Goal: Task Accomplishment & Management: Use online tool/utility

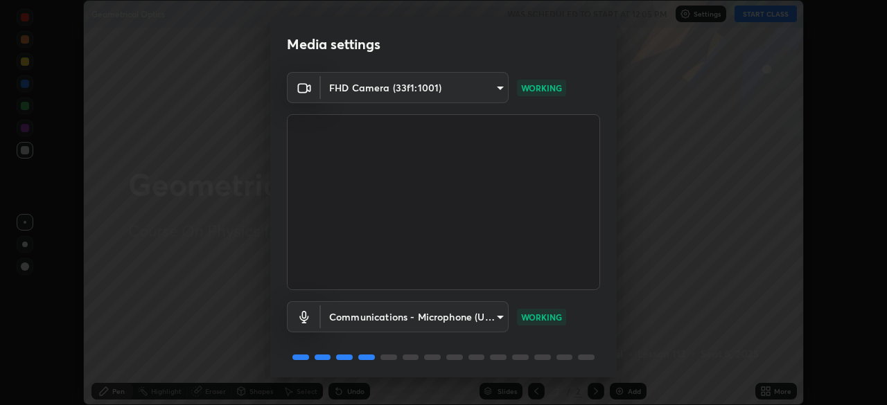
scroll to position [49, 0]
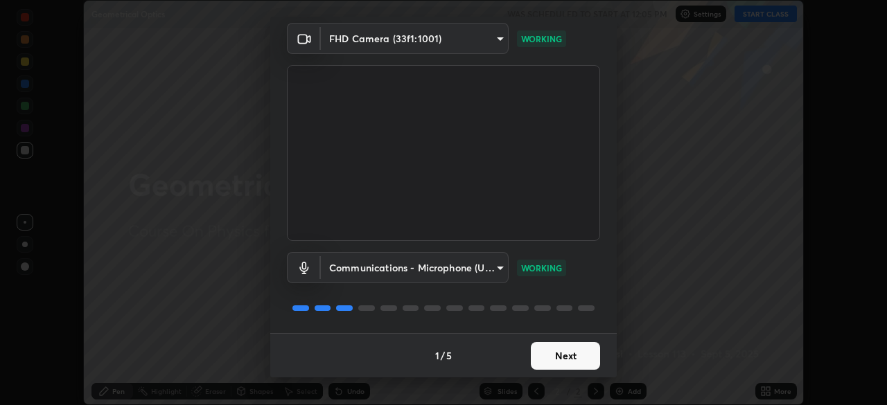
click at [565, 364] on button "Next" at bounding box center [565, 356] width 69 height 28
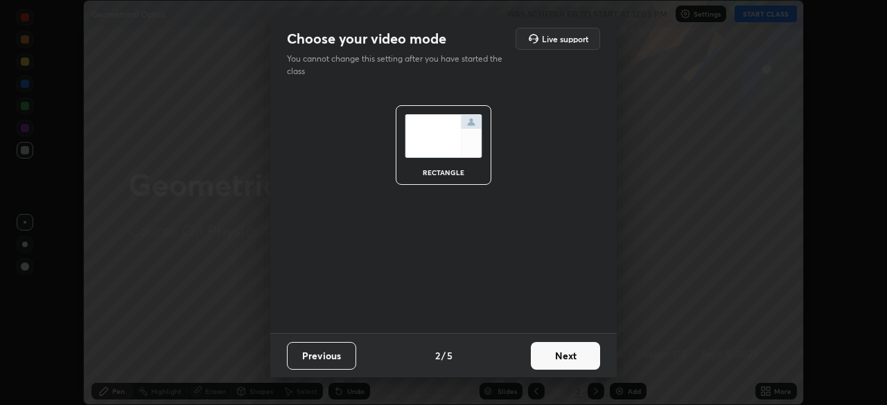
scroll to position [0, 0]
click at [565, 362] on button "Next" at bounding box center [565, 356] width 69 height 28
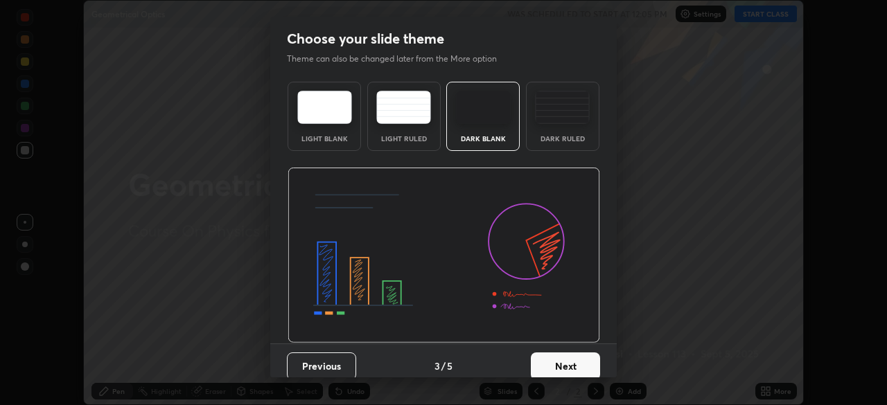
click at [562, 361] on button "Next" at bounding box center [565, 367] width 69 height 28
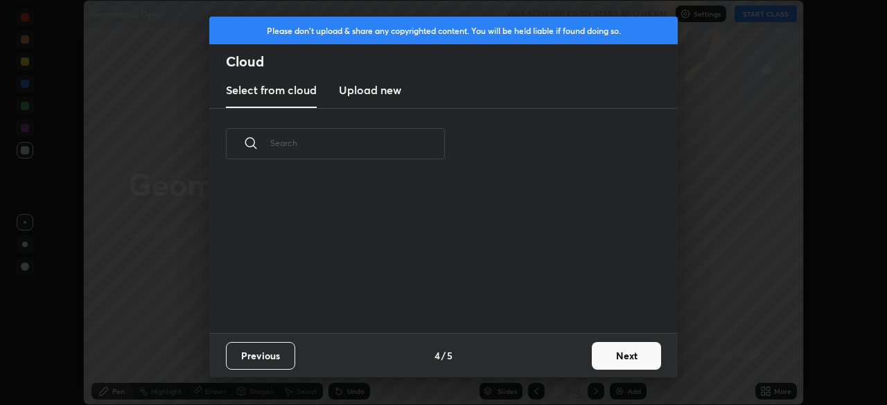
scroll to position [154, 445]
click at [619, 351] on button "Next" at bounding box center [626, 356] width 69 height 28
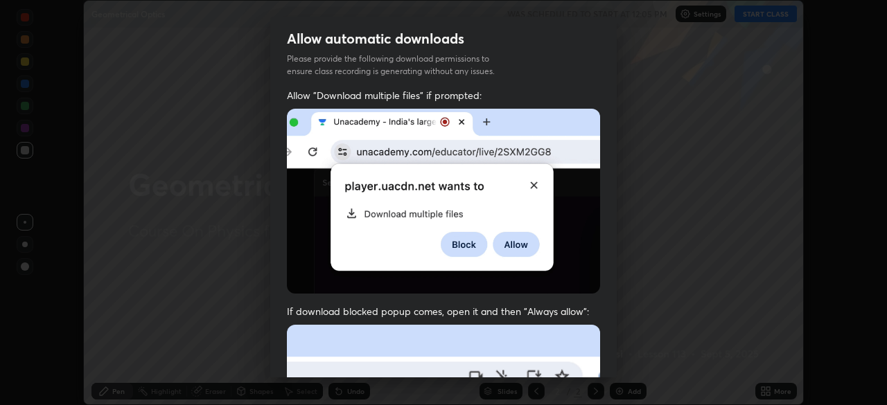
click at [622, 362] on div "Allow automatic downloads Please provide the following download permissions to …" at bounding box center [443, 202] width 887 height 405
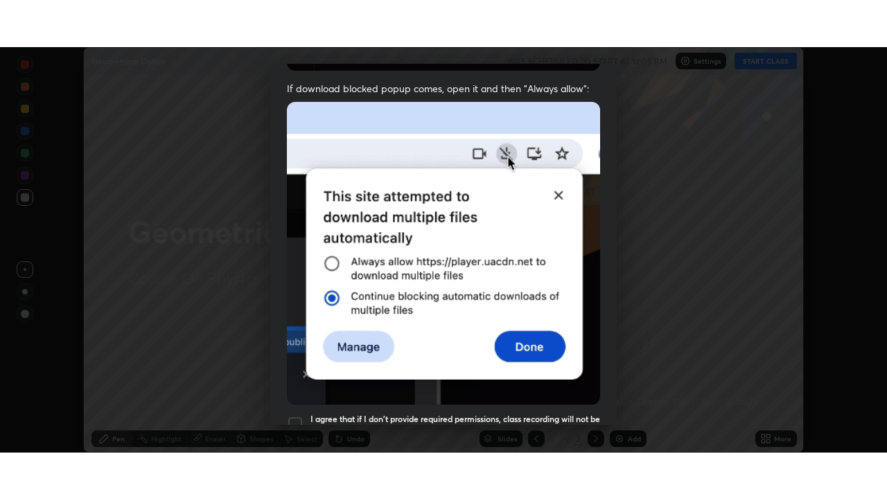
scroll to position [332, 0]
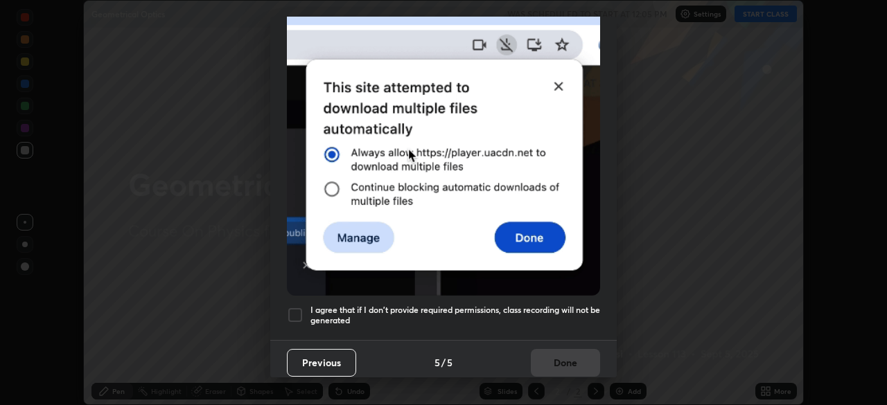
click at [518, 313] on h5 "I agree that if I don't provide required permissions, class recording will not …" at bounding box center [455, 315] width 290 height 21
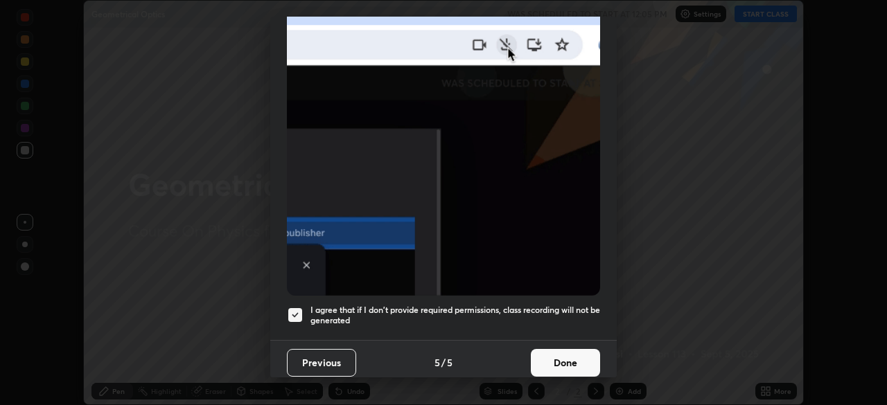
click at [569, 354] on button "Done" at bounding box center [565, 363] width 69 height 28
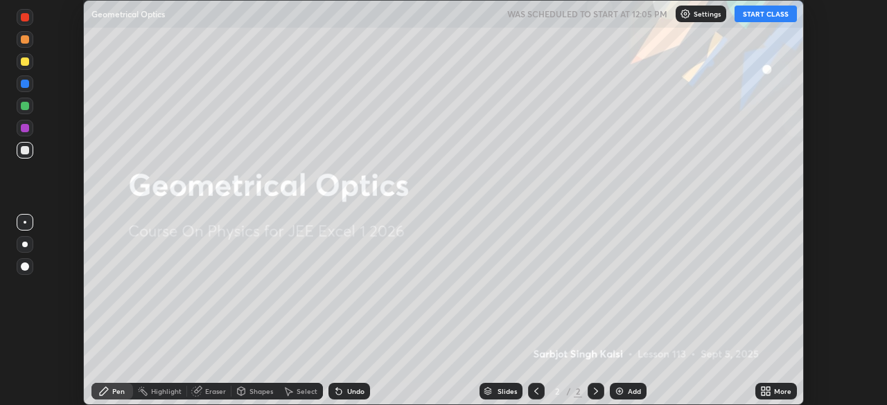
click at [769, 394] on icon at bounding box center [767, 393] width 3 height 3
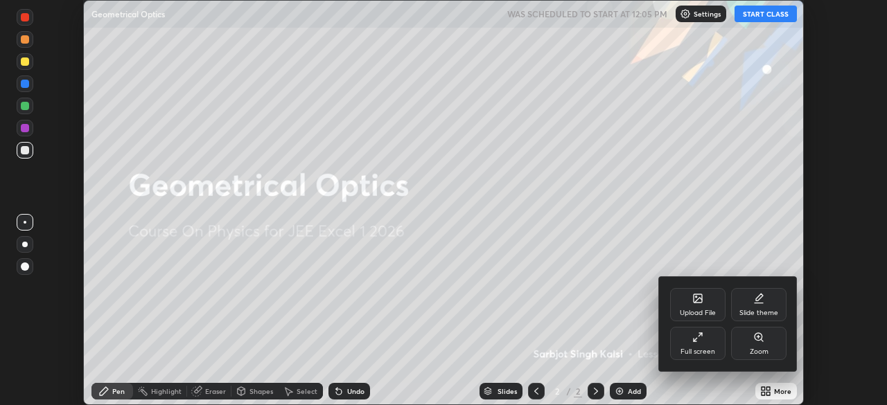
click at [714, 349] on div "Full screen" at bounding box center [697, 343] width 55 height 33
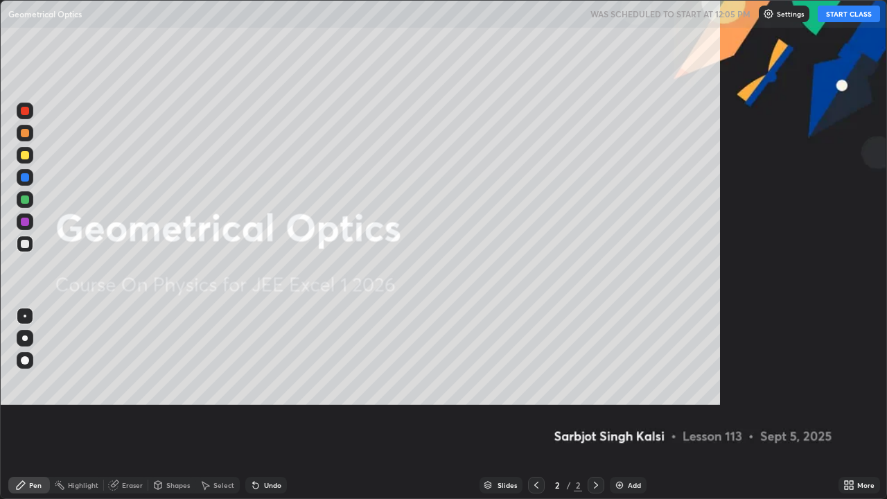
scroll to position [499, 887]
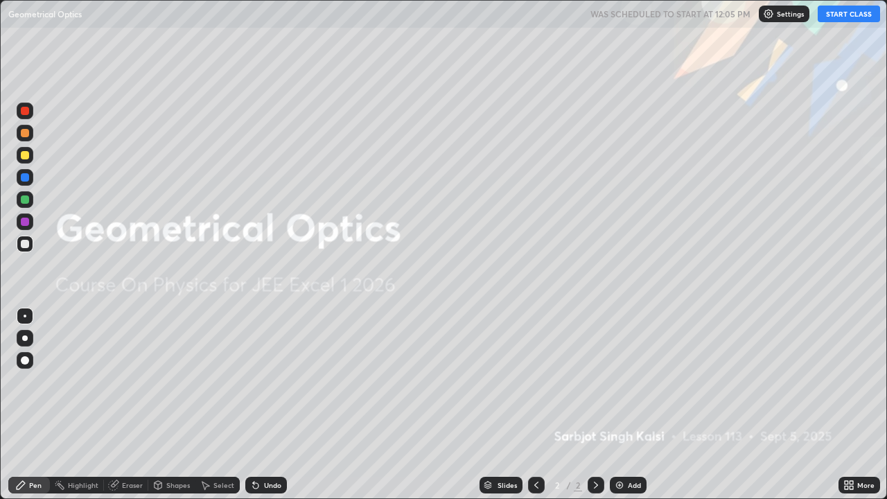
click at [633, 405] on div "Add" at bounding box center [634, 485] width 13 height 7
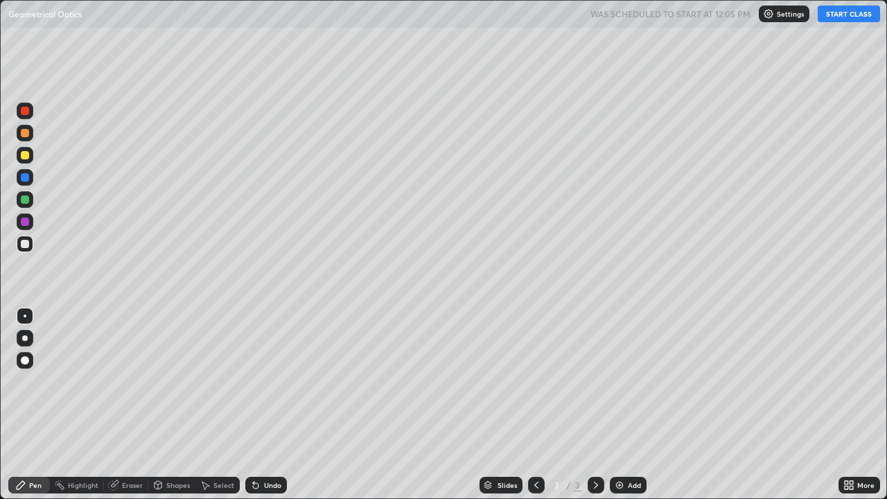
click at [839, 19] on button "START CLASS" at bounding box center [849, 14] width 62 height 17
click at [273, 405] on div "Undo" at bounding box center [266, 485] width 42 height 17
click at [279, 405] on div "Undo" at bounding box center [272, 485] width 17 height 7
click at [23, 177] on div at bounding box center [25, 177] width 8 height 8
click at [28, 157] on div at bounding box center [25, 155] width 8 height 8
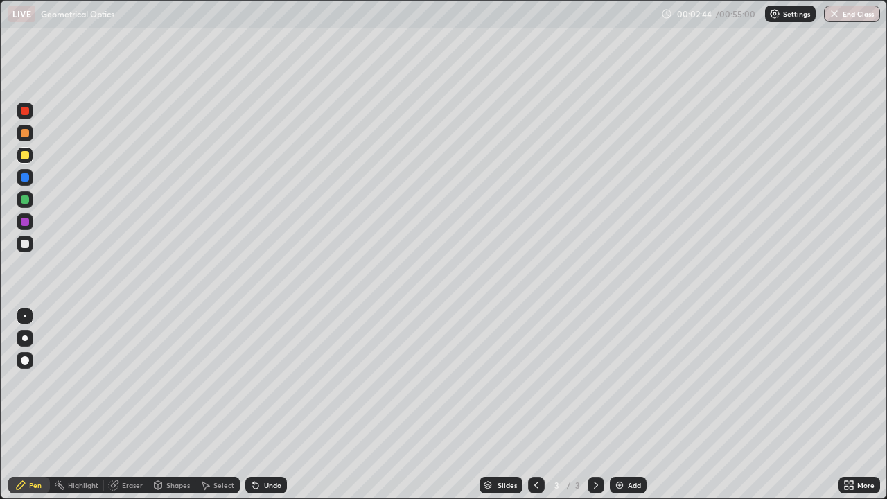
click at [133, 405] on div "Eraser" at bounding box center [132, 485] width 21 height 7
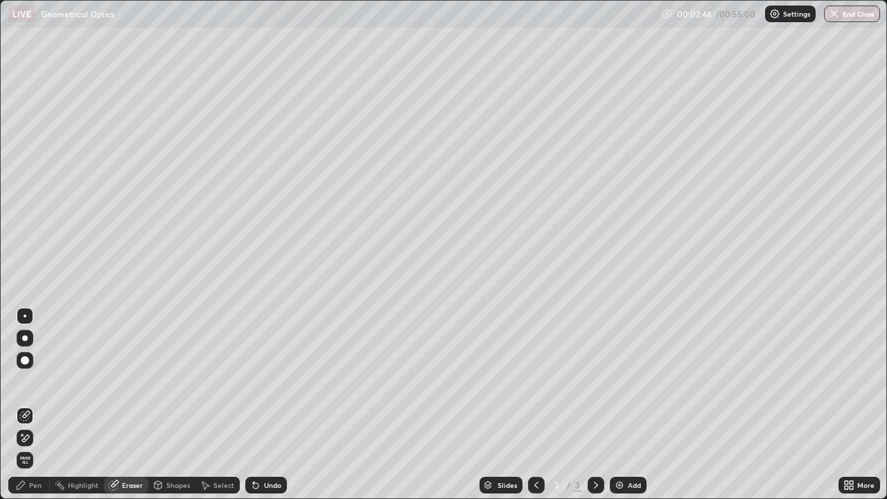
click at [33, 405] on div "Pen" at bounding box center [35, 485] width 12 height 7
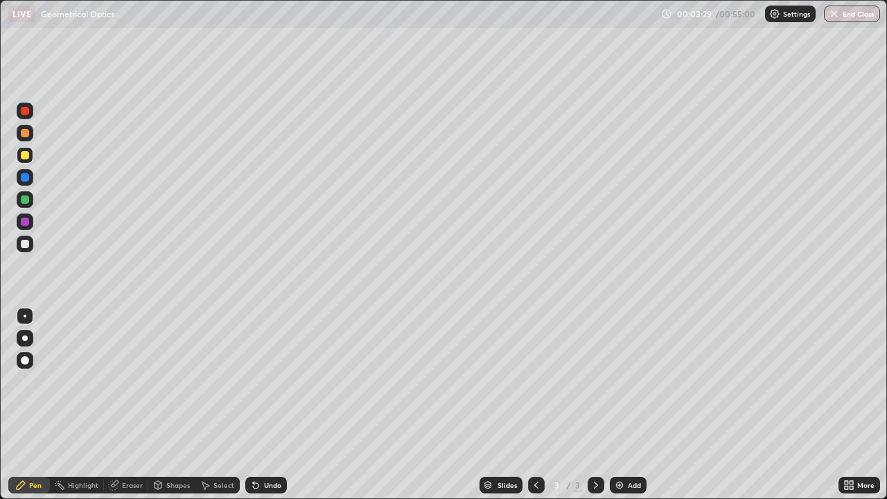
click at [134, 405] on div "Eraser" at bounding box center [132, 485] width 21 height 7
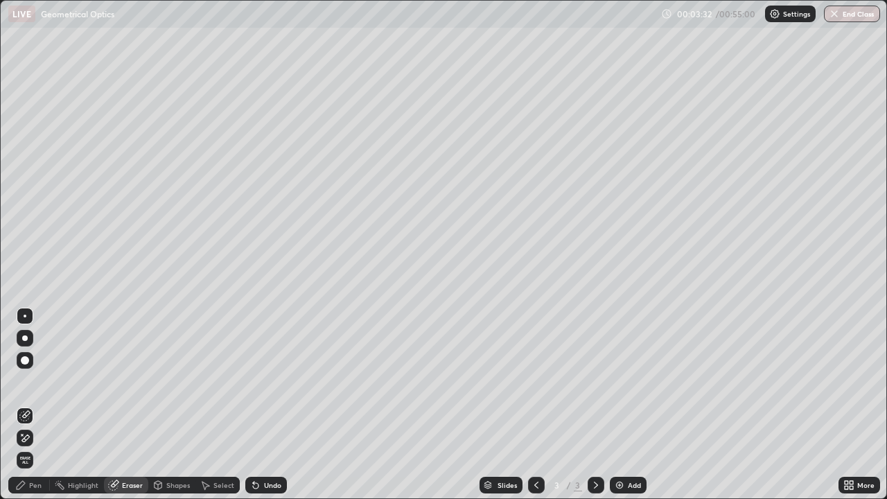
click at [26, 405] on icon at bounding box center [20, 485] width 11 height 11
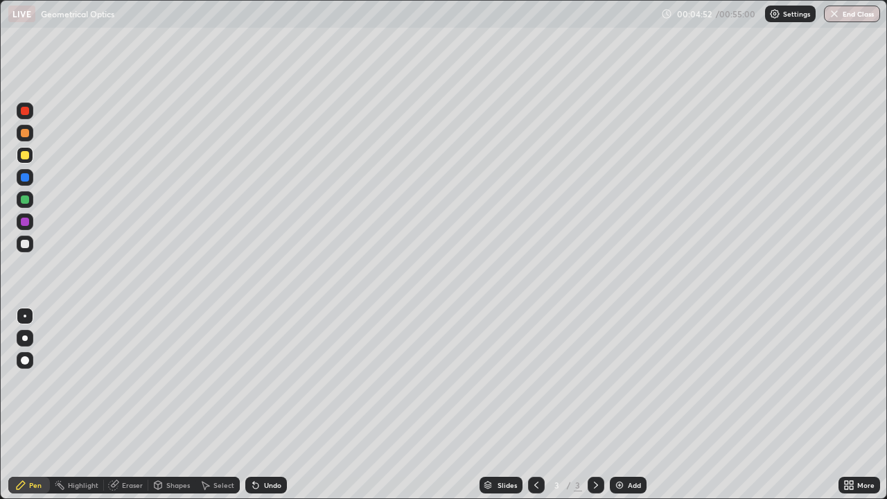
click at [132, 405] on div "Eraser" at bounding box center [132, 485] width 21 height 7
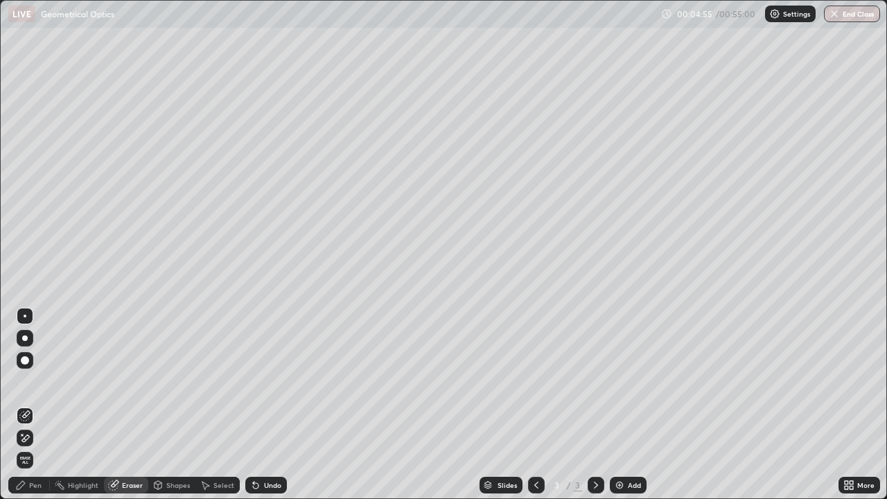
click at [28, 405] on div "Pen" at bounding box center [29, 485] width 42 height 17
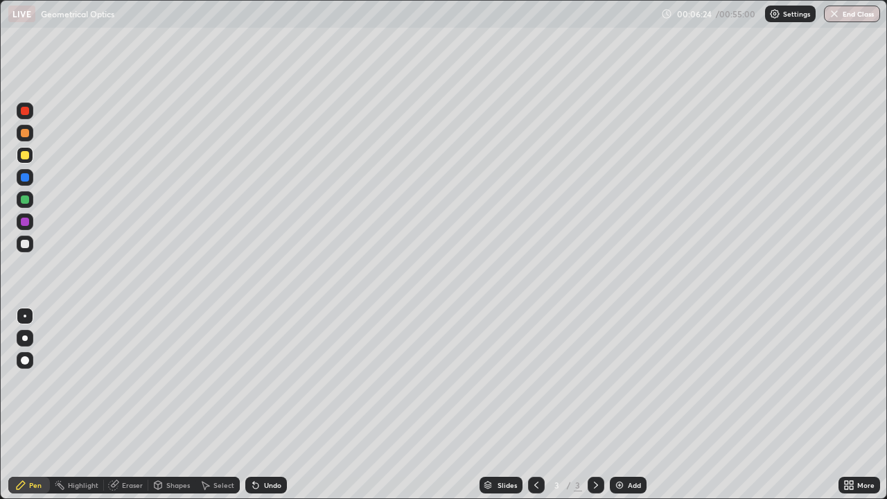
click at [131, 405] on div "Eraser" at bounding box center [132, 485] width 21 height 7
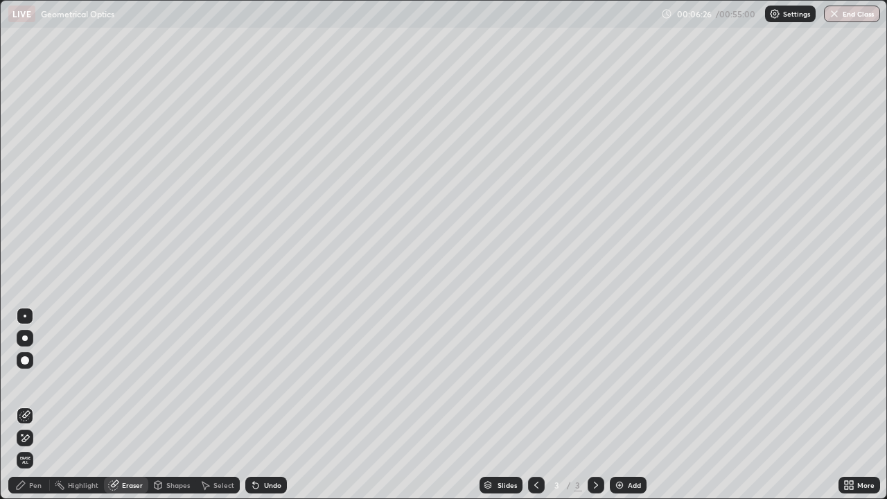
click at [35, 405] on div "Pen" at bounding box center [29, 485] width 42 height 17
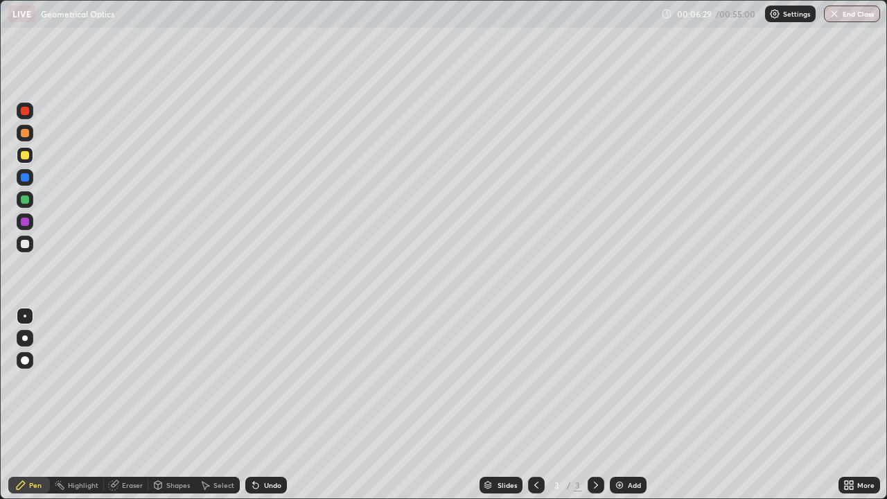
click at [134, 405] on div "Eraser" at bounding box center [132, 485] width 21 height 7
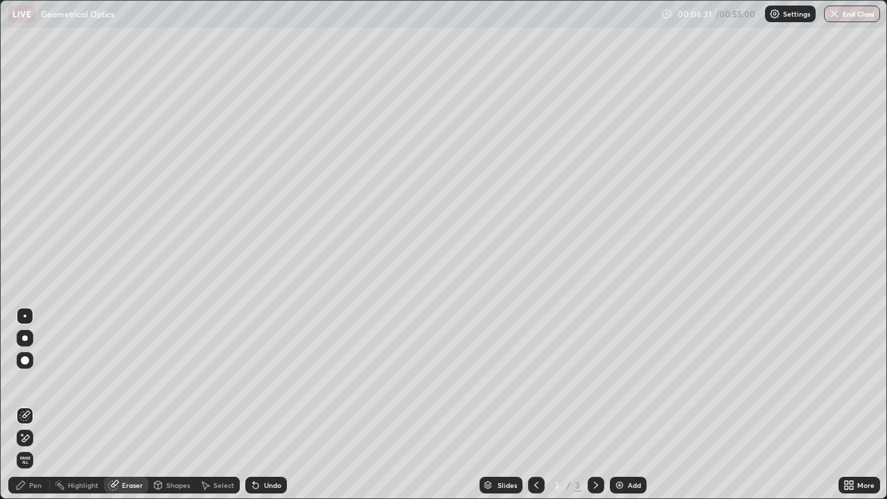
click at [40, 405] on div "Pen" at bounding box center [35, 485] width 12 height 7
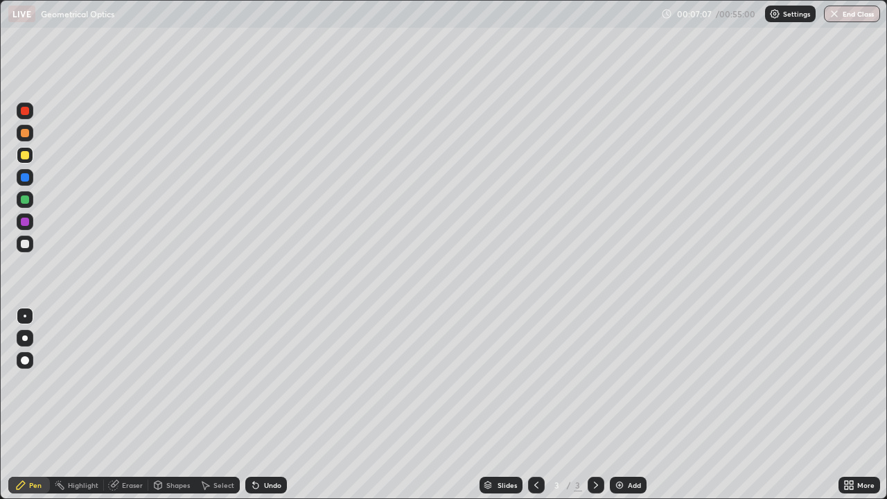
click at [129, 405] on div "Eraser" at bounding box center [132, 485] width 21 height 7
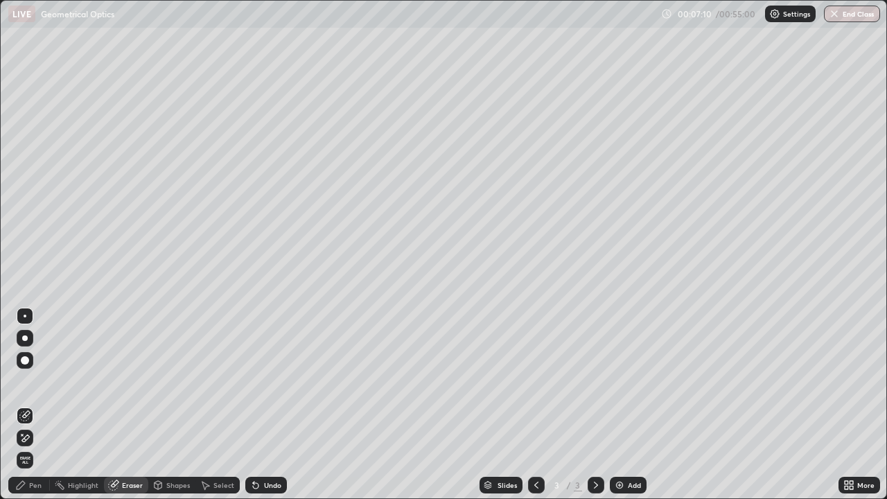
click at [33, 405] on div "Pen" at bounding box center [35, 485] width 12 height 7
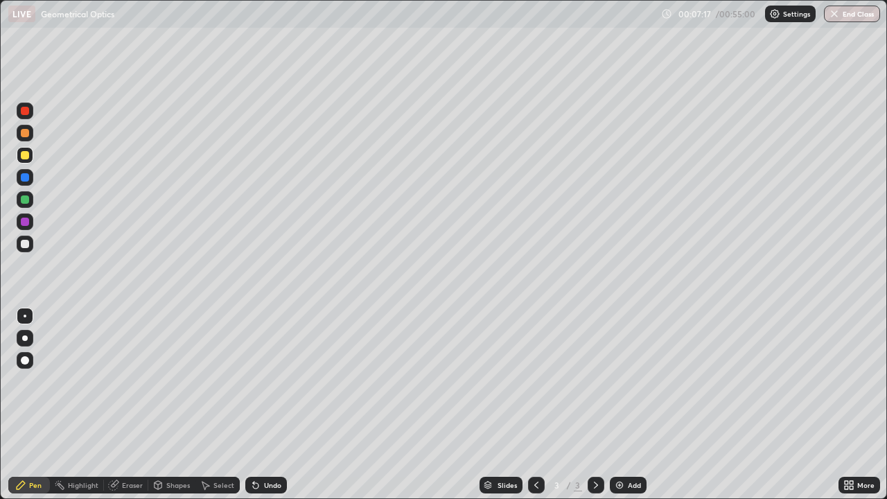
click at [131, 405] on div "Eraser" at bounding box center [132, 485] width 21 height 7
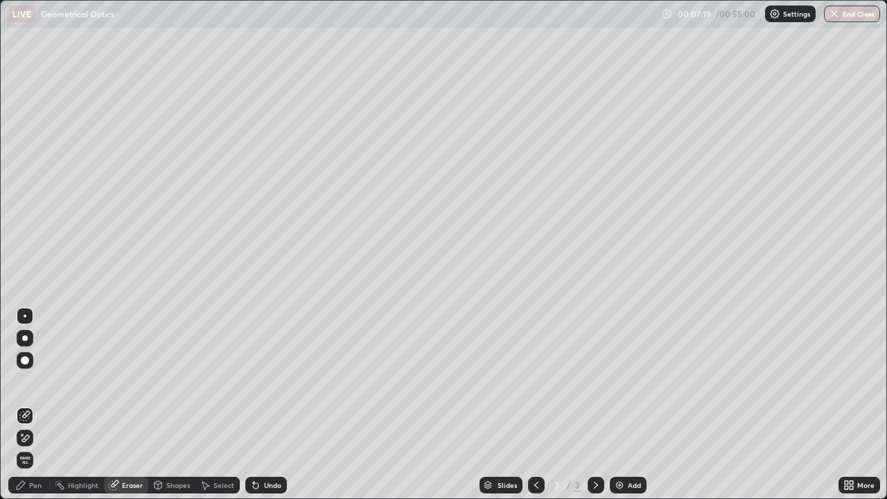
click at [33, 405] on div "Pen" at bounding box center [35, 485] width 12 height 7
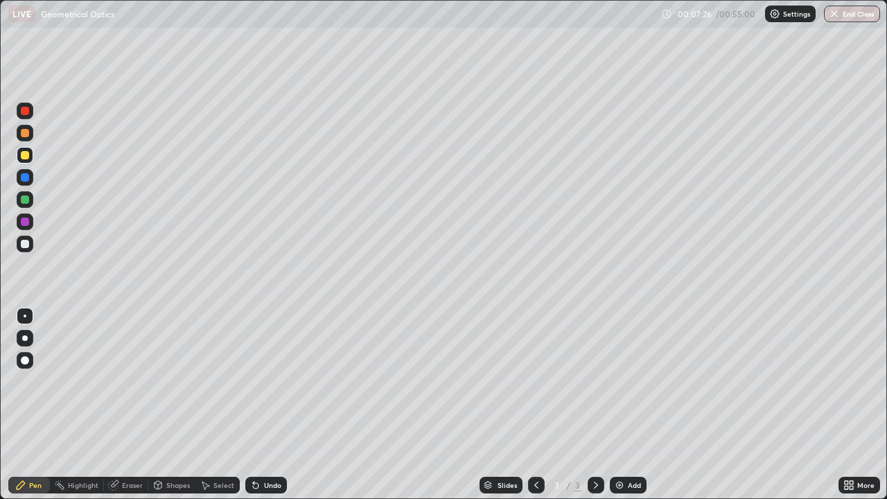
click at [135, 405] on div "Eraser" at bounding box center [126, 485] width 44 height 17
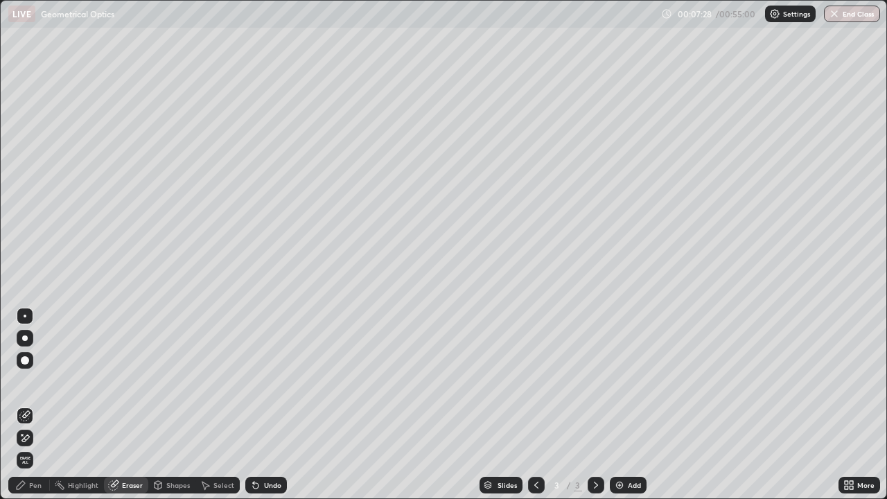
click at [34, 405] on div "Pen" at bounding box center [29, 485] width 42 height 17
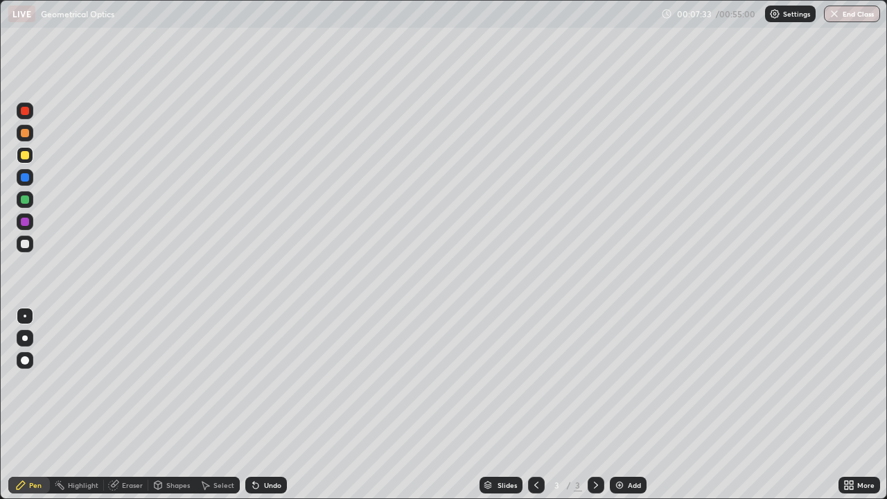
click at [28, 243] on div at bounding box center [25, 244] width 8 height 8
click at [118, 405] on div "Eraser" at bounding box center [126, 485] width 44 height 17
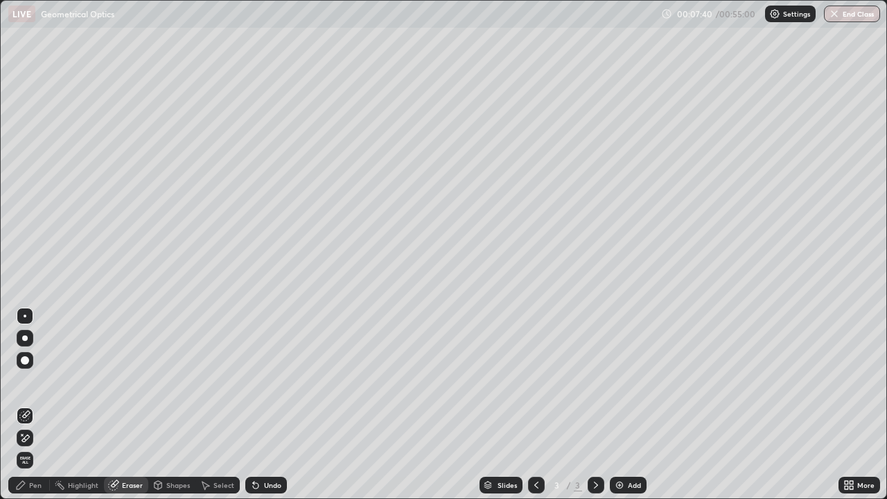
click at [35, 405] on div "Pen" at bounding box center [35, 485] width 12 height 7
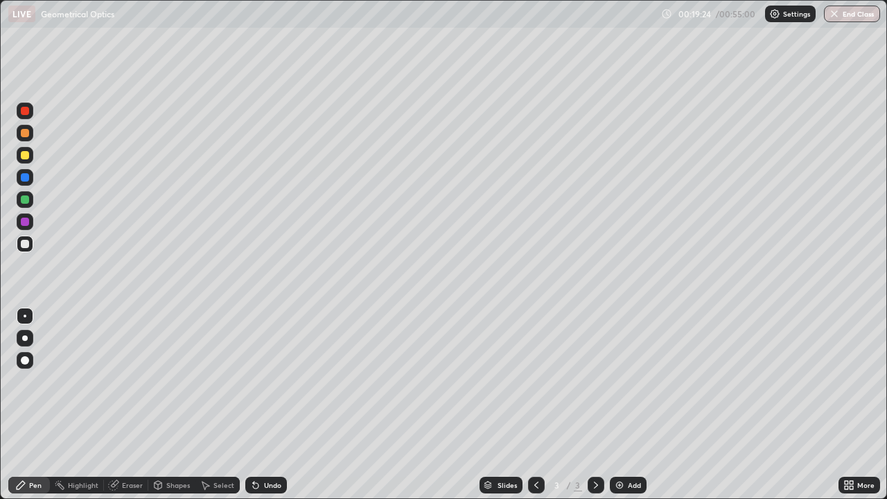
click at [633, 405] on div "Add" at bounding box center [634, 485] width 13 height 7
click at [274, 405] on div "Undo" at bounding box center [272, 485] width 17 height 7
click at [28, 159] on div at bounding box center [25, 155] width 17 height 17
click at [32, 247] on div at bounding box center [25, 244] width 17 height 17
click at [33, 158] on div at bounding box center [25, 155] width 17 height 17
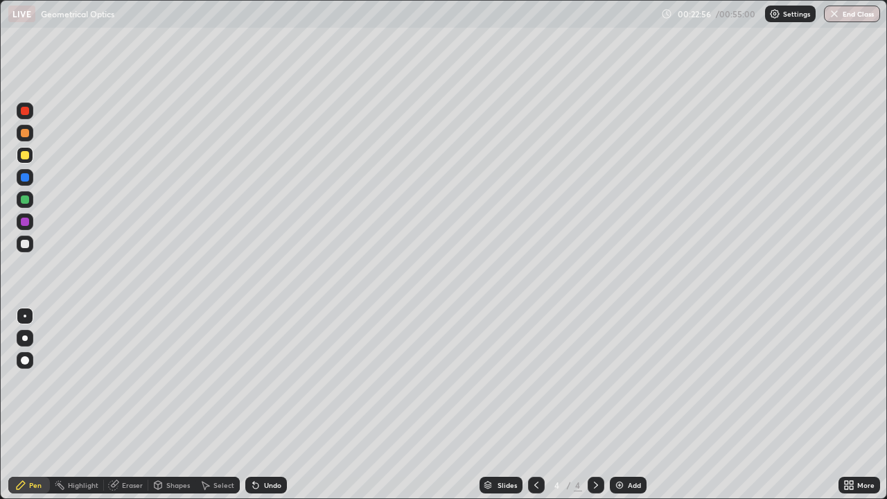
click at [31, 202] on div at bounding box center [25, 199] width 17 height 17
click at [137, 405] on div "Eraser" at bounding box center [132, 485] width 21 height 7
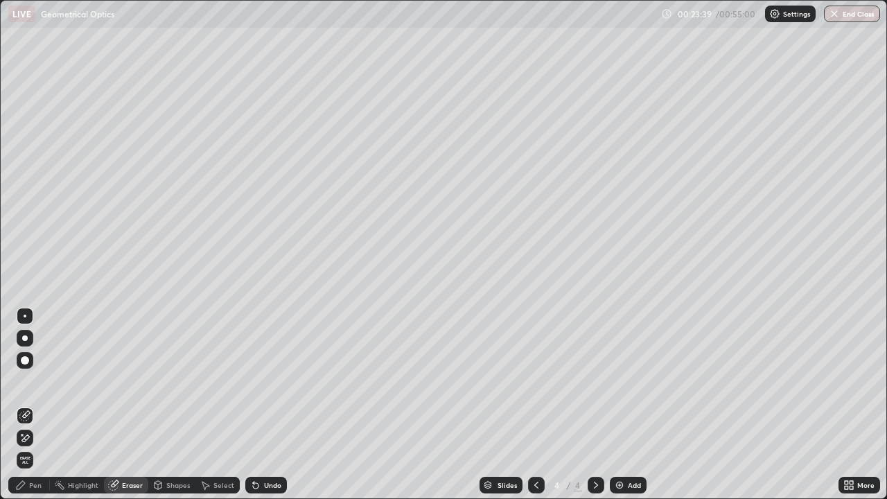
click at [36, 405] on div "Pen" at bounding box center [35, 485] width 12 height 7
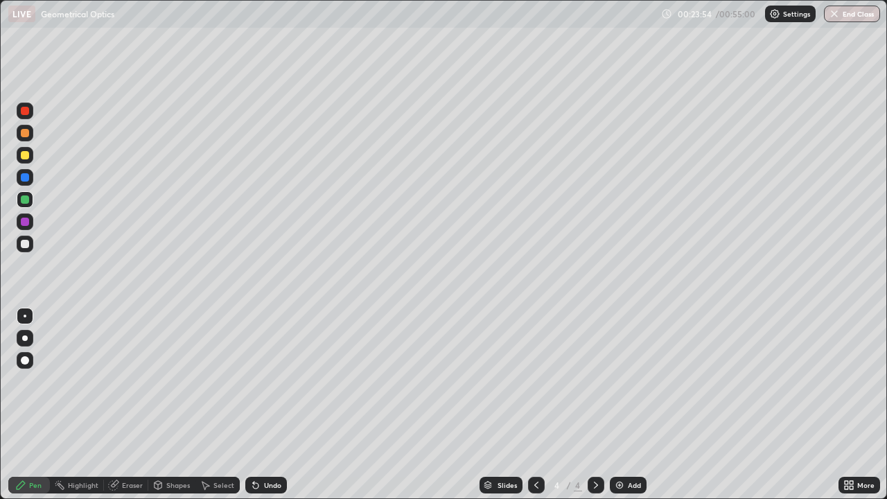
click at [29, 161] on div at bounding box center [25, 155] width 17 height 17
click at [628, 405] on div "Add" at bounding box center [634, 485] width 13 height 7
click at [26, 201] on div at bounding box center [25, 199] width 8 height 8
click at [26, 244] on div at bounding box center [25, 244] width 8 height 8
click at [27, 246] on div at bounding box center [25, 244] width 8 height 8
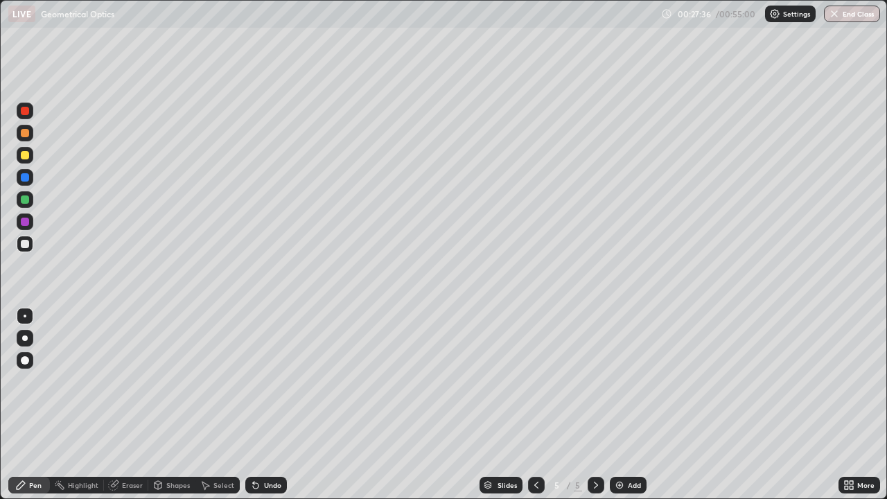
click at [26, 200] on div at bounding box center [25, 199] width 8 height 8
click at [123, 405] on div "Eraser" at bounding box center [132, 485] width 21 height 7
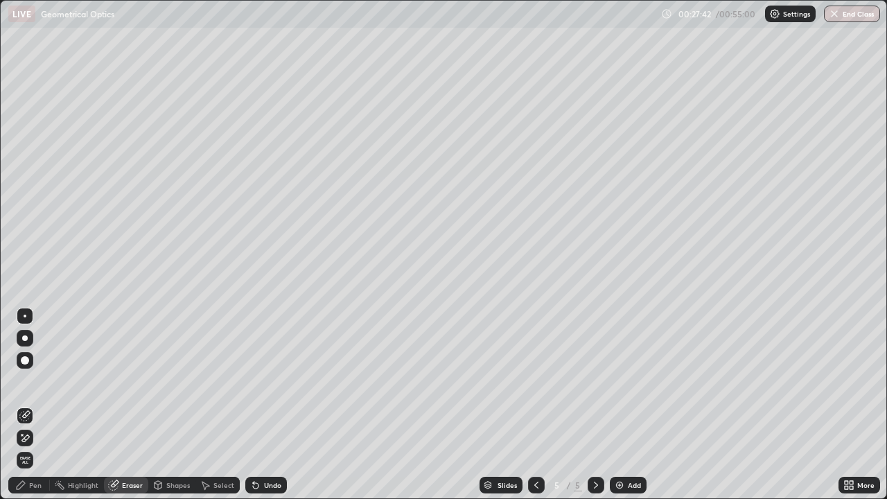
click at [26, 405] on icon at bounding box center [26, 437] width 8 height 7
click at [254, 405] on icon at bounding box center [256, 486] width 6 height 6
click at [259, 405] on icon at bounding box center [255, 485] width 11 height 11
click at [264, 405] on div "Undo" at bounding box center [272, 485] width 17 height 7
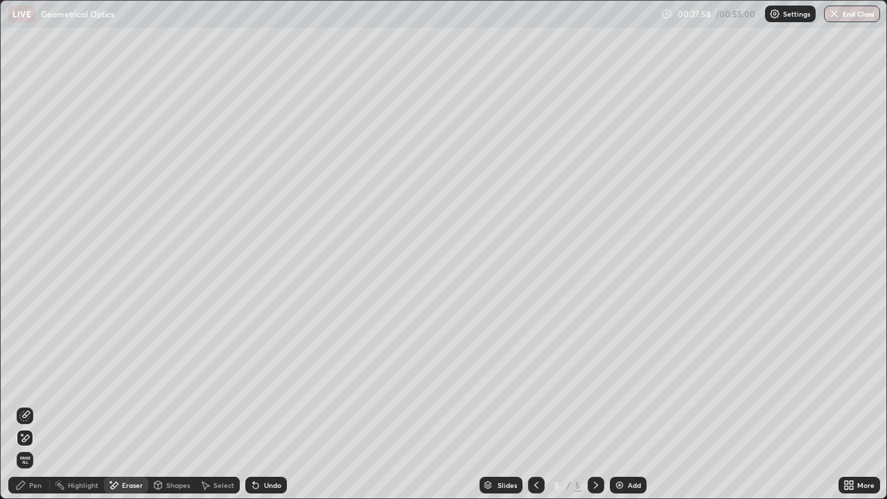
click at [264, 405] on div "Undo" at bounding box center [272, 485] width 17 height 7
click at [263, 405] on div "Undo" at bounding box center [266, 485] width 42 height 17
click at [264, 405] on div "Undo" at bounding box center [272, 485] width 17 height 7
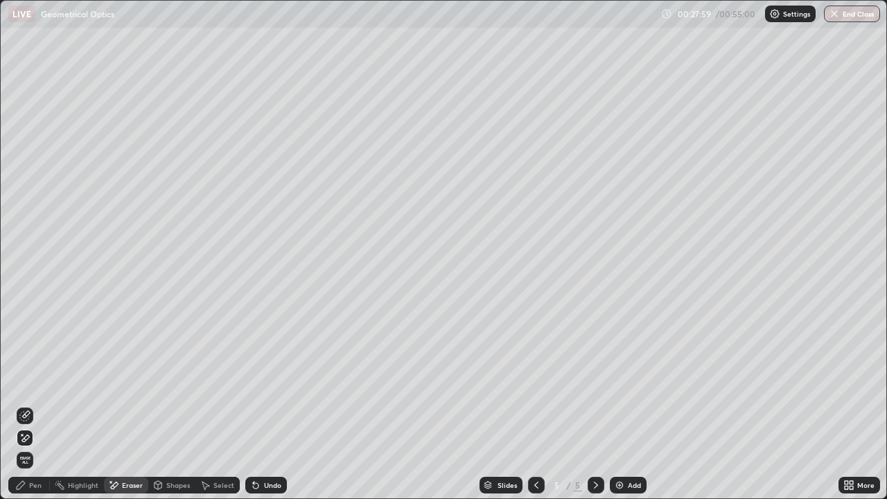
click at [263, 405] on div "Undo" at bounding box center [266, 485] width 42 height 17
click at [260, 405] on div "Undo" at bounding box center [266, 485] width 42 height 17
click at [261, 405] on div "Undo" at bounding box center [266, 485] width 42 height 17
click at [260, 405] on div "Undo" at bounding box center [266, 485] width 42 height 17
click at [258, 405] on div "Undo" at bounding box center [266, 485] width 42 height 17
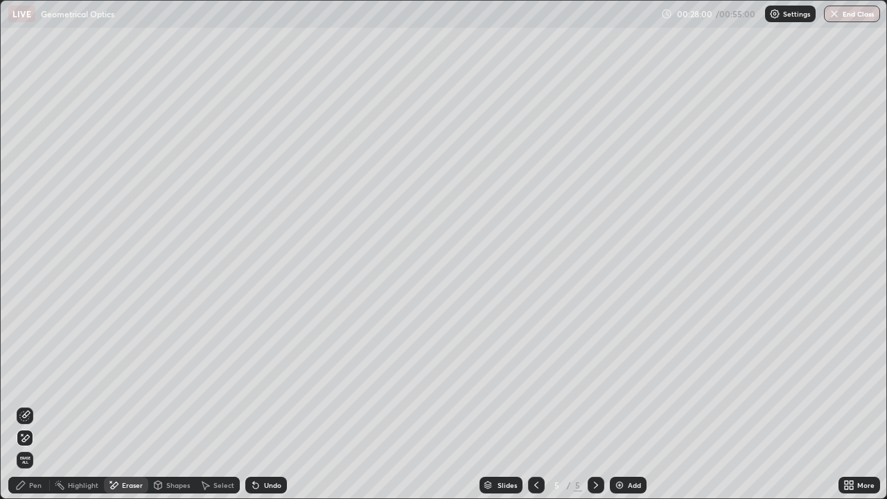
click at [261, 405] on div "Undo" at bounding box center [266, 485] width 42 height 17
click at [263, 405] on div "Undo" at bounding box center [266, 485] width 42 height 17
click at [27, 405] on div "Pen" at bounding box center [29, 485] width 42 height 17
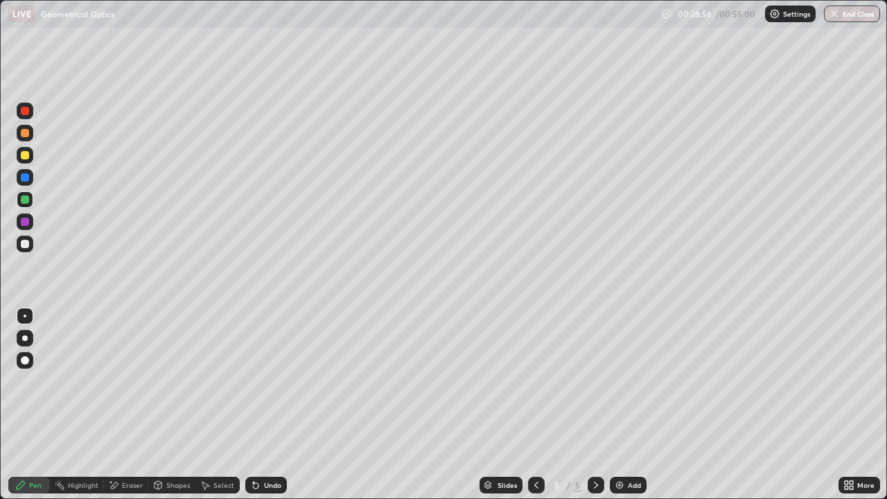
click at [24, 245] on div at bounding box center [25, 244] width 8 height 8
click at [258, 405] on div "Undo" at bounding box center [266, 485] width 42 height 17
click at [255, 405] on div "Undo" at bounding box center [266, 485] width 42 height 17
click at [265, 405] on div "Undo" at bounding box center [266, 485] width 42 height 17
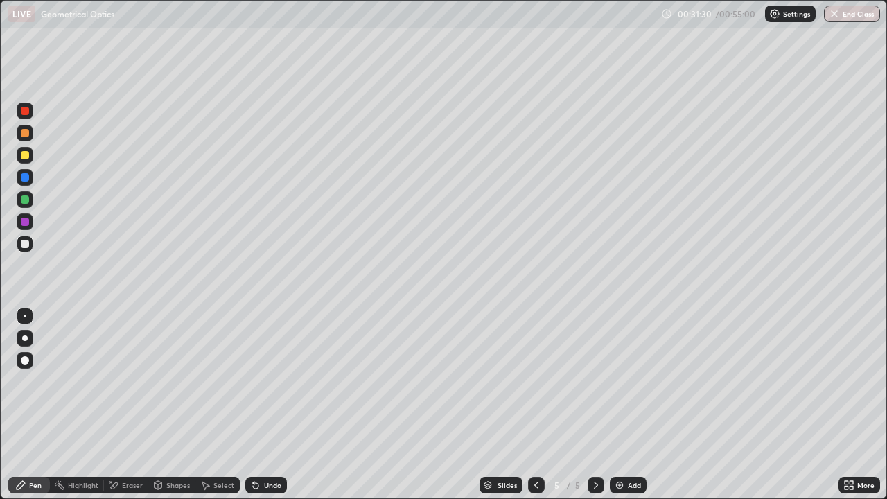
click at [265, 405] on div "Undo" at bounding box center [266, 485] width 42 height 17
click at [127, 405] on div "Eraser" at bounding box center [126, 485] width 44 height 17
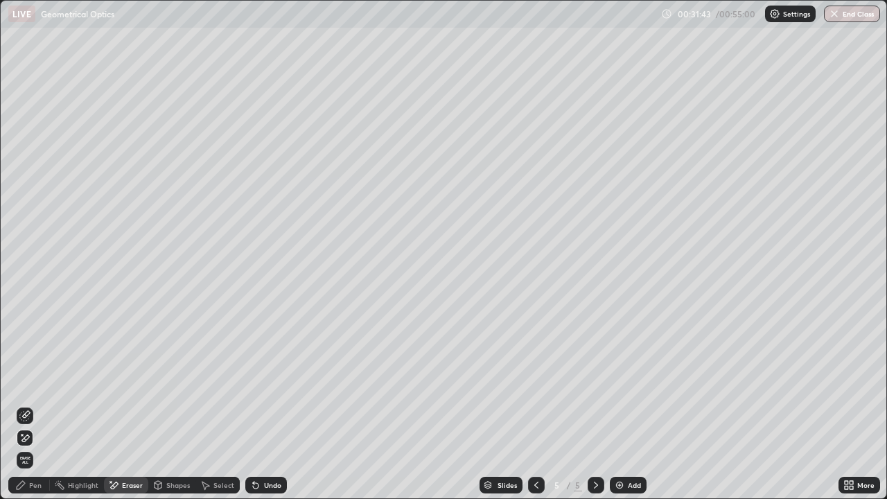
click at [35, 405] on div "Pen" at bounding box center [29, 485] width 42 height 17
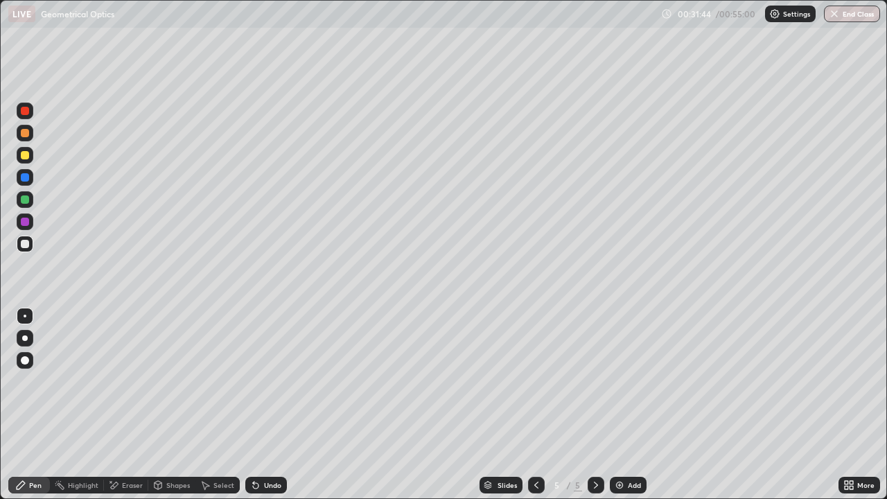
click at [32, 199] on div at bounding box center [25, 199] width 17 height 17
click at [336, 405] on div "Slides 5 / 5 Add" at bounding box center [563, 485] width 552 height 28
click at [222, 405] on div "Select" at bounding box center [223, 485] width 21 height 7
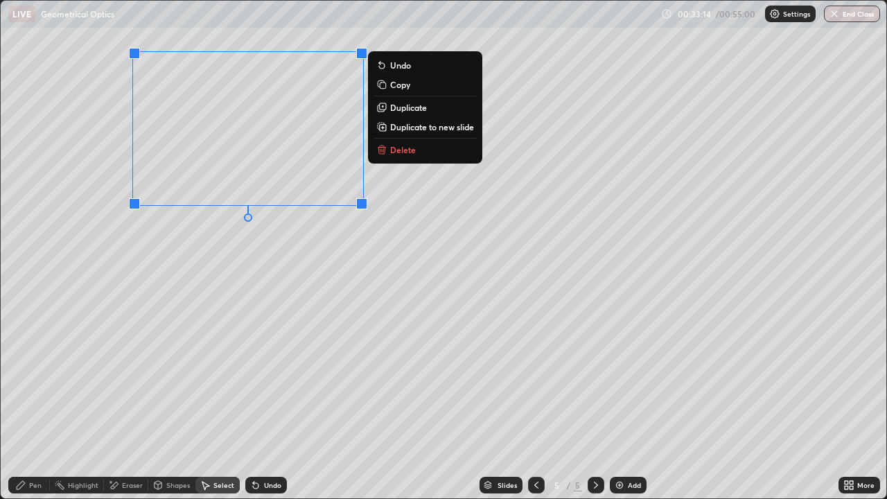
click at [80, 405] on div "0 ° Undo Copy Duplicate Duplicate to new slide Delete" at bounding box center [444, 250] width 886 height 498
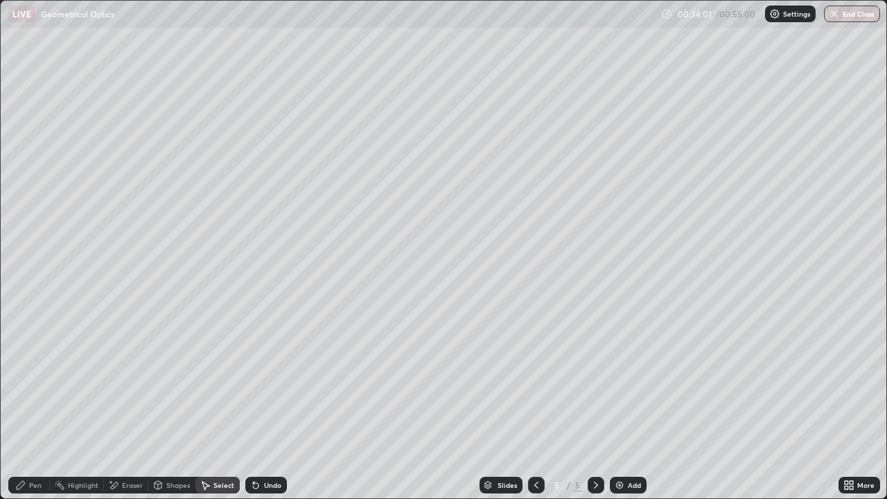
click at [625, 405] on div "Add" at bounding box center [628, 485] width 37 height 17
click at [36, 405] on div "Pen" at bounding box center [35, 485] width 12 height 7
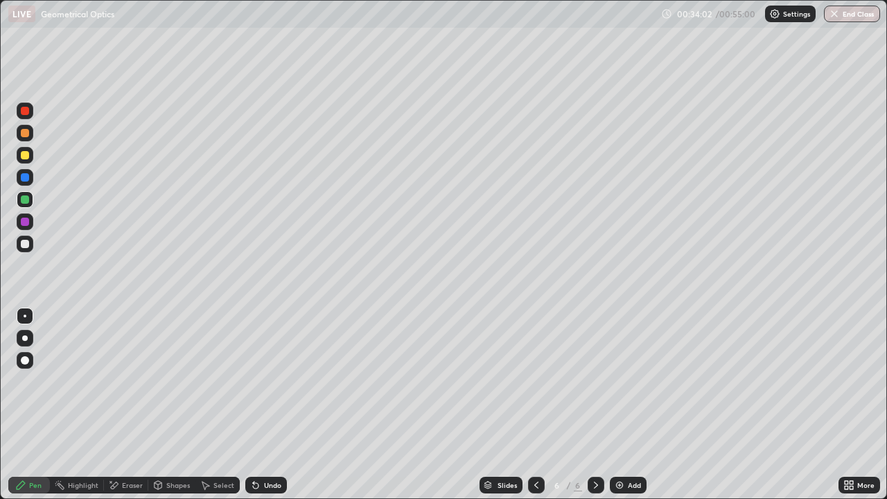
click at [26, 245] on div at bounding box center [25, 244] width 8 height 8
click at [26, 242] on div at bounding box center [25, 244] width 8 height 8
click at [265, 405] on div "Undo" at bounding box center [266, 485] width 42 height 17
click at [261, 405] on div "Undo" at bounding box center [266, 485] width 42 height 17
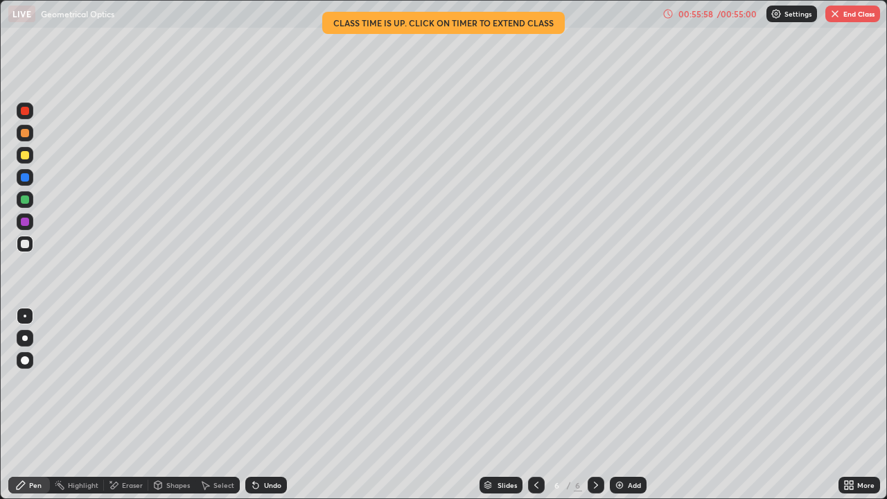
click at [278, 405] on div "Undo" at bounding box center [266, 485] width 42 height 17
click at [276, 405] on div "Undo" at bounding box center [266, 485] width 42 height 17
click at [276, 405] on div "Undo" at bounding box center [272, 485] width 17 height 7
click at [280, 405] on div "Undo" at bounding box center [266, 485] width 42 height 17
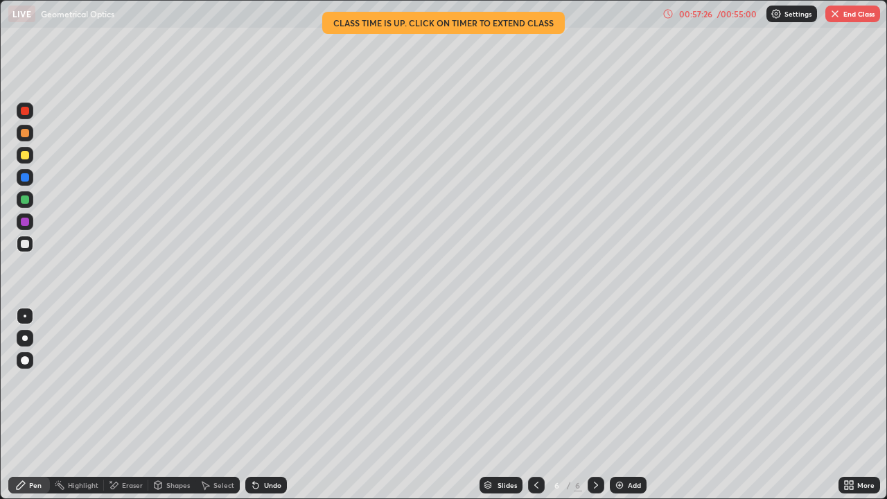
click at [117, 405] on icon at bounding box center [113, 486] width 11 height 12
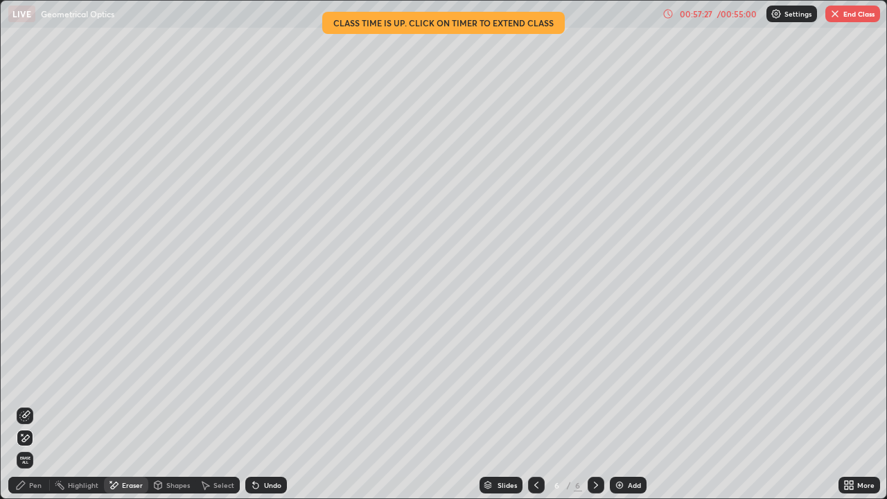
click at [26, 405] on icon at bounding box center [26, 414] width 8 height 7
click at [33, 405] on div "Pen" at bounding box center [35, 485] width 12 height 7
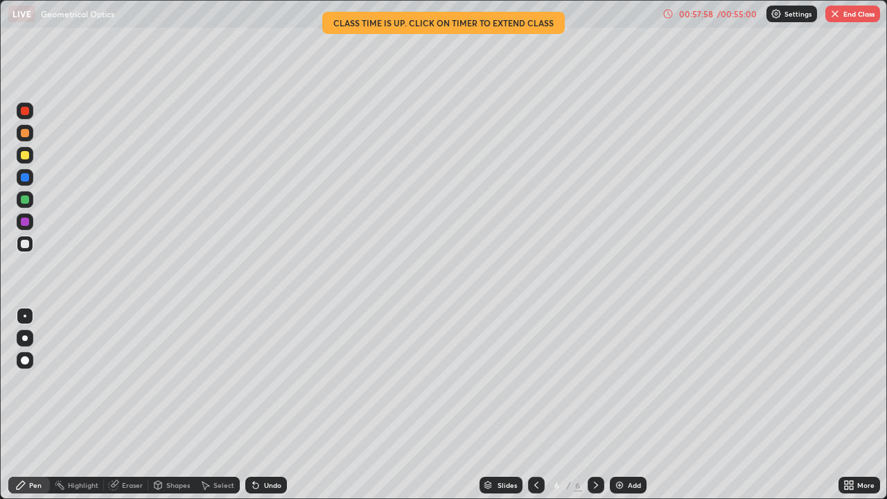
click at [537, 405] on icon at bounding box center [536, 485] width 11 height 11
click at [595, 405] on icon at bounding box center [595, 485] width 11 height 11
click at [535, 405] on icon at bounding box center [536, 485] width 11 height 11
click at [853, 17] on button "End Class" at bounding box center [852, 14] width 55 height 17
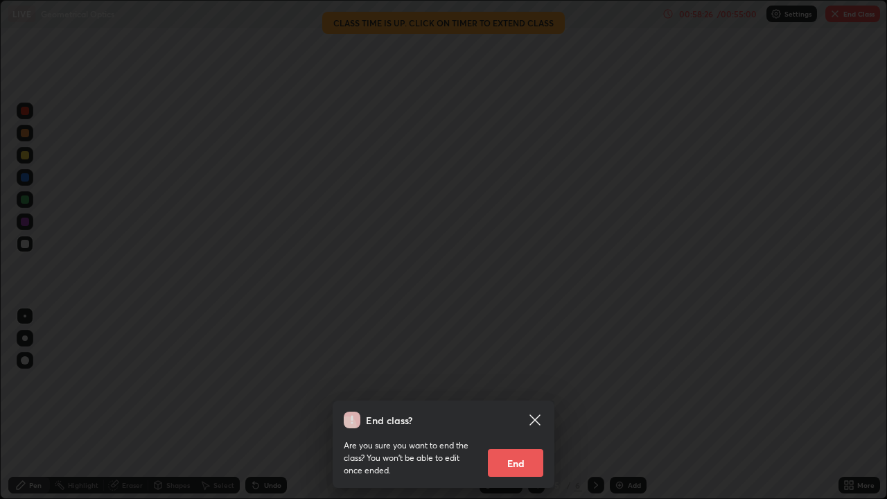
click at [521, 405] on button "End" at bounding box center [515, 463] width 55 height 28
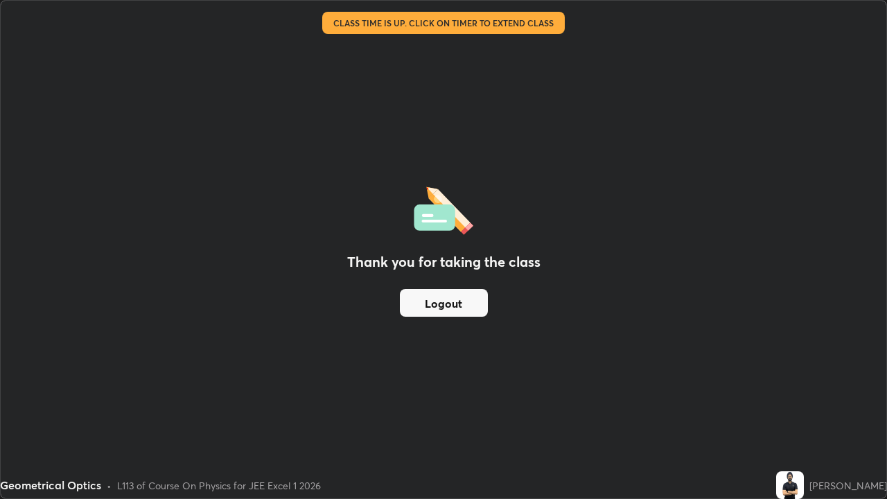
click at [449, 301] on button "Logout" at bounding box center [444, 303] width 88 height 28
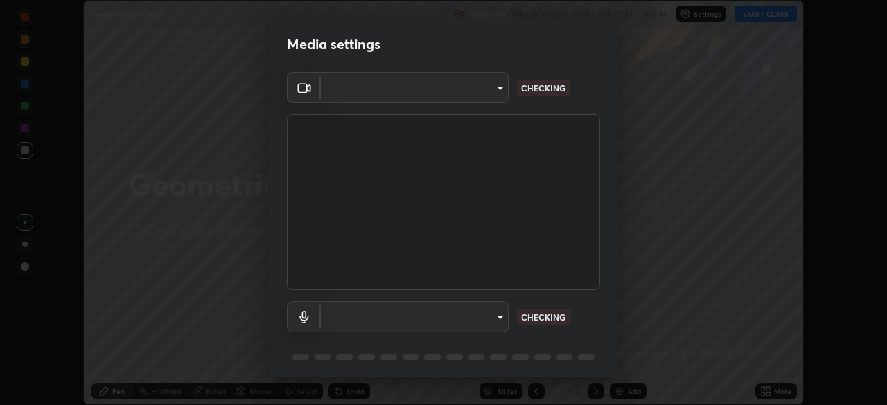
scroll to position [405, 887]
type input "b04d3f4aab0507a607fcb058103082b40897ea5b56942dd6fa8112f95d025699"
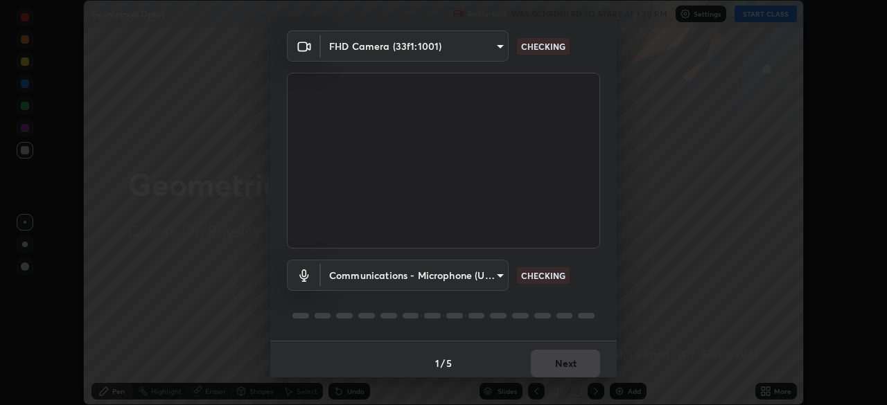
scroll to position [49, 0]
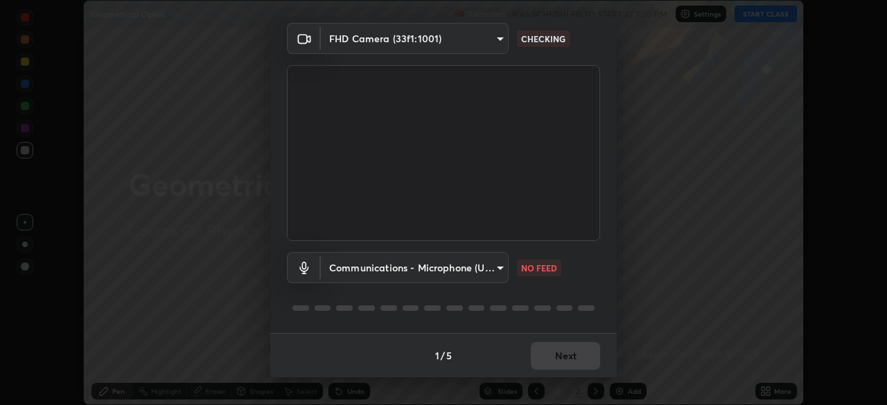
click at [492, 271] on body "Erase all Geometrical Optics Recording WAS SCHEDULED TO START AT 1:30 PM Settin…" at bounding box center [443, 202] width 887 height 405
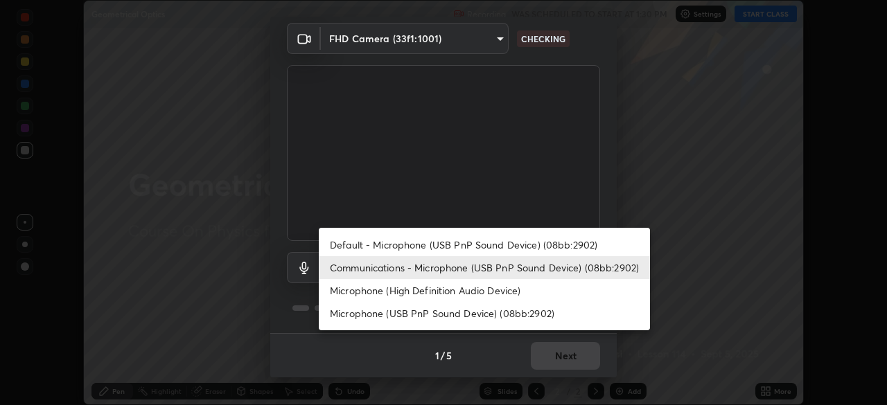
click at [490, 293] on li "Microphone (High Definition Audio Device)" at bounding box center [484, 290] width 331 height 23
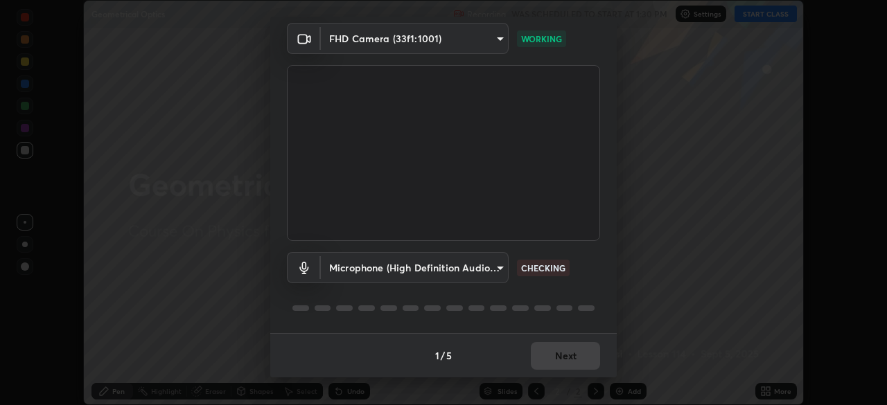
click at [486, 272] on body "Erase all Geometrical Optics Recording WAS SCHEDULED TO START AT 1:30 PM Settin…" at bounding box center [443, 202] width 887 height 405
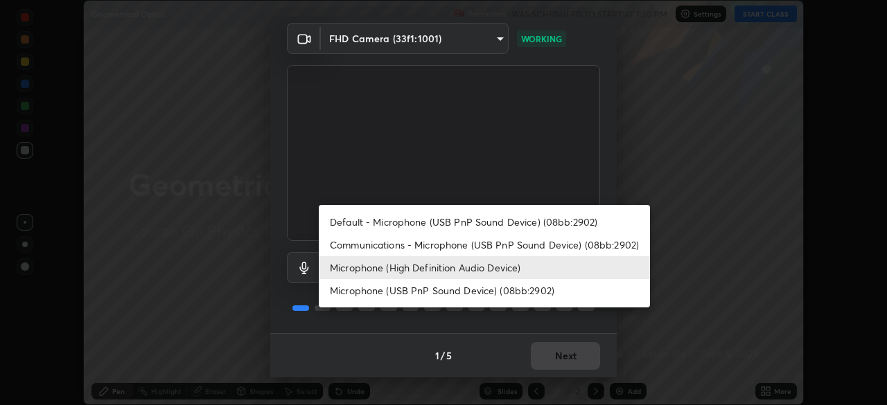
click at [491, 249] on li "Communications - Microphone (USB PnP Sound Device) (08bb:2902)" at bounding box center [484, 245] width 331 height 23
type input "communications"
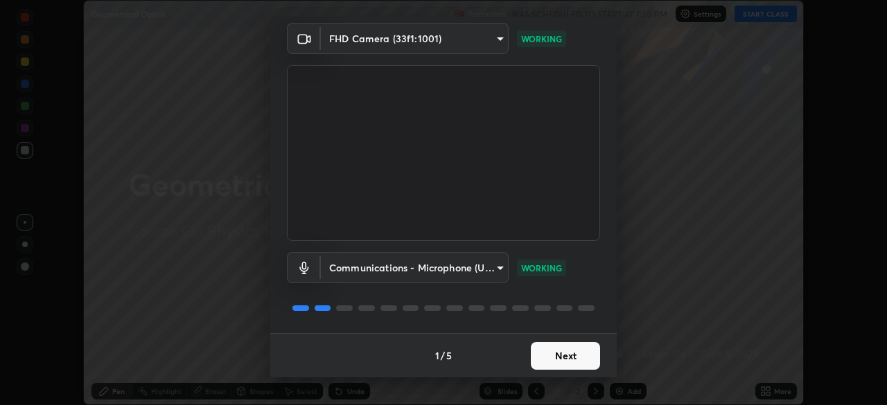
click at [570, 362] on button "Next" at bounding box center [565, 356] width 69 height 28
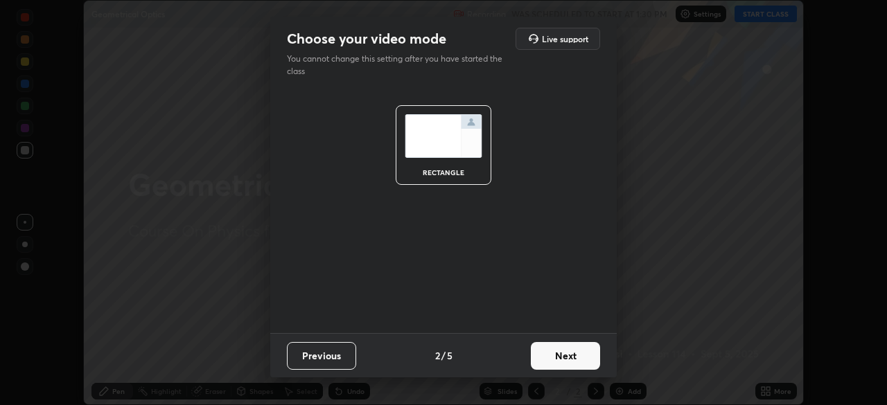
scroll to position [0, 0]
click at [570, 361] on button "Next" at bounding box center [565, 356] width 69 height 28
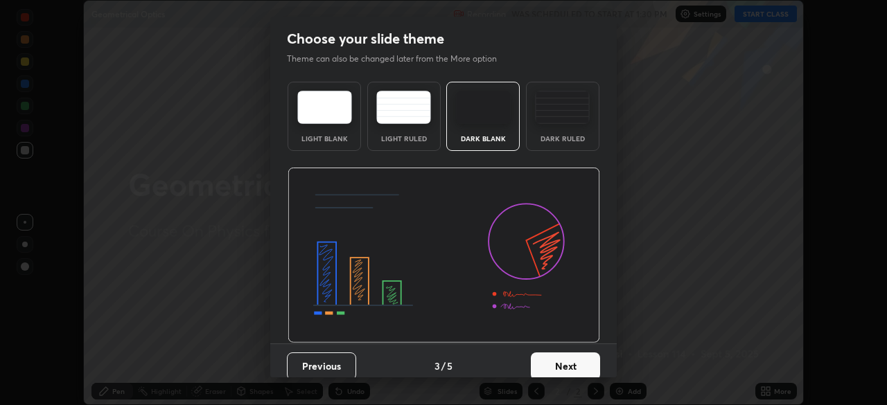
click at [592, 361] on button "Next" at bounding box center [565, 367] width 69 height 28
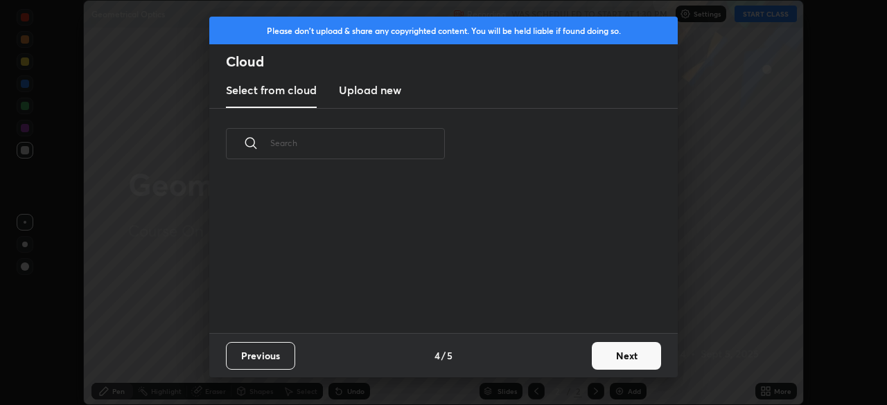
click at [606, 360] on button "Next" at bounding box center [626, 356] width 69 height 28
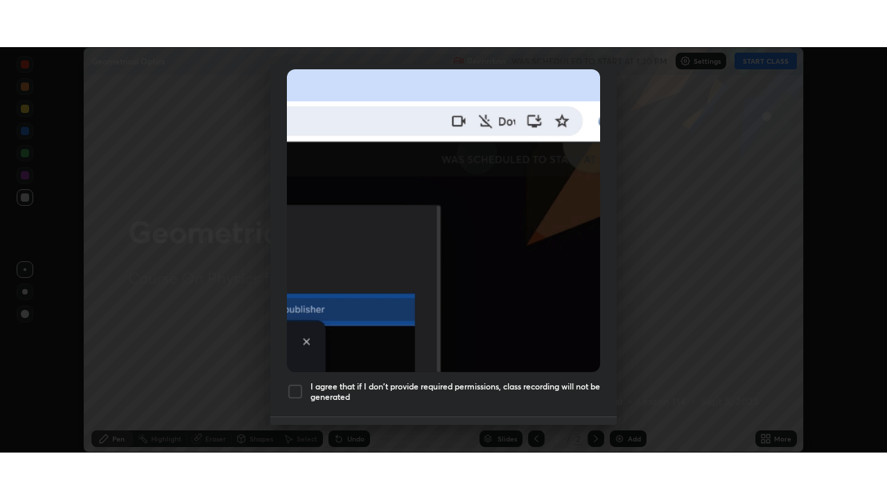
scroll to position [332, 0]
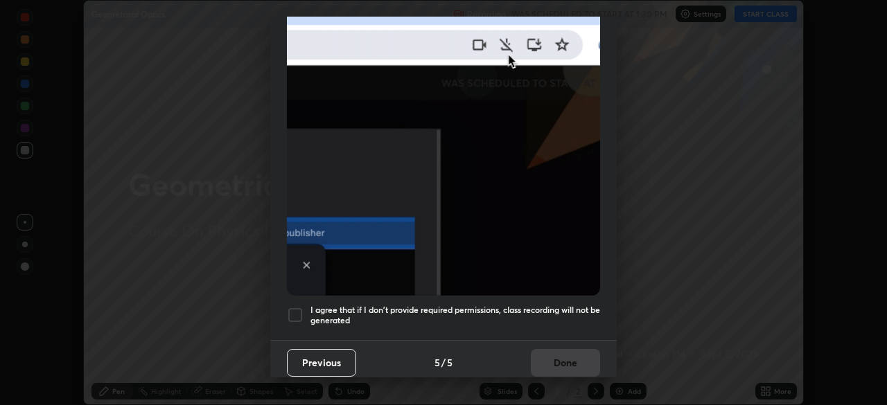
click at [517, 316] on h5 "I agree that if I don't provide required permissions, class recording will not …" at bounding box center [455, 315] width 290 height 21
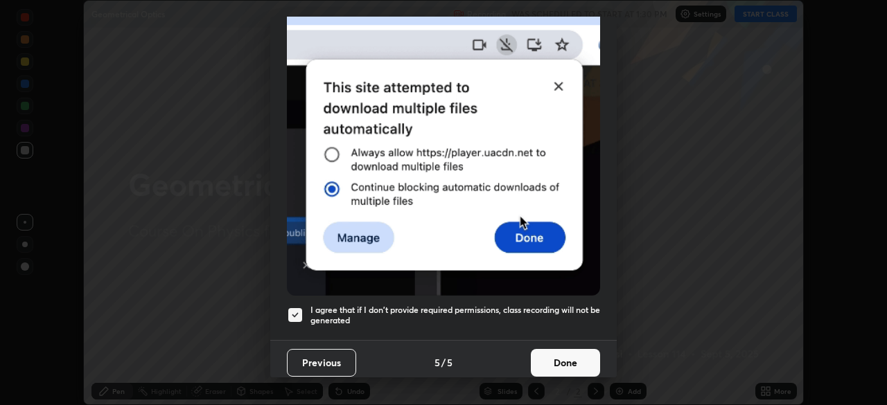
click at [551, 366] on button "Done" at bounding box center [565, 363] width 69 height 28
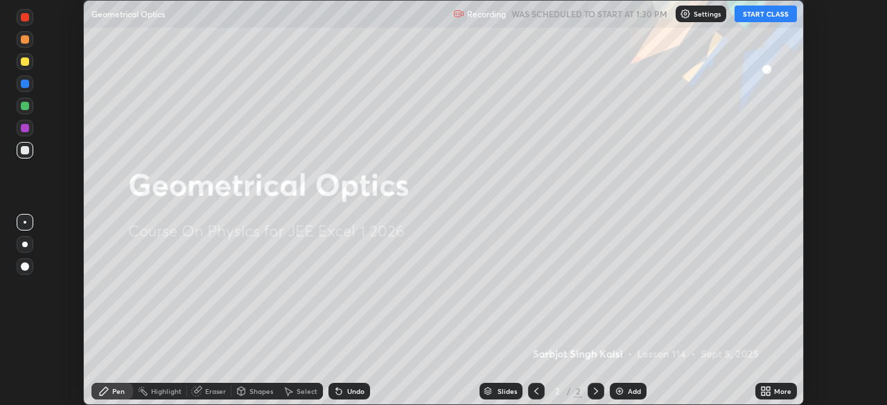
click at [769, 389] on icon at bounding box center [767, 388] width 3 height 3
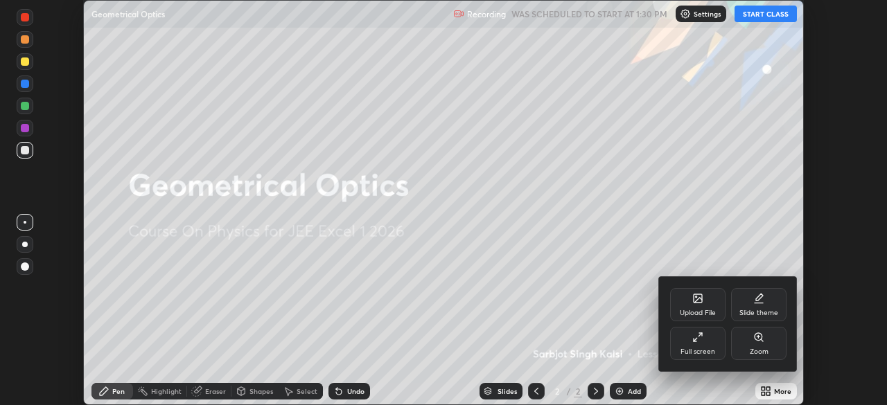
click at [713, 344] on div "Full screen" at bounding box center [697, 343] width 55 height 33
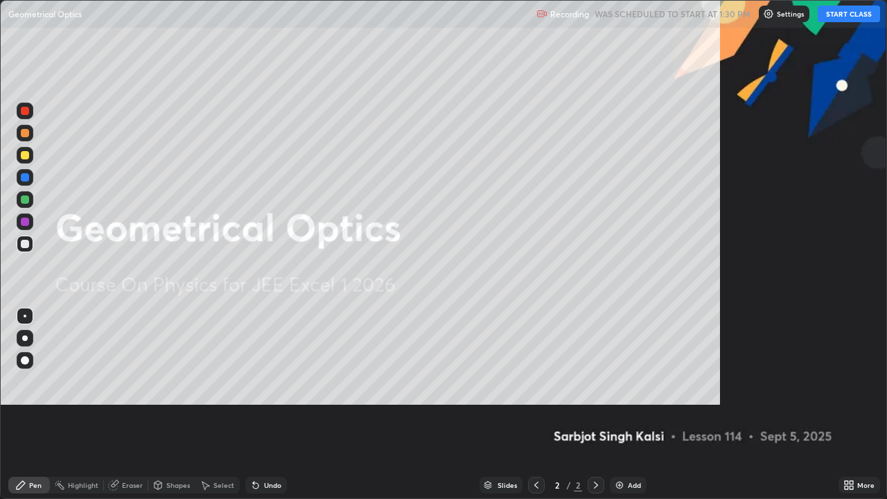
scroll to position [499, 887]
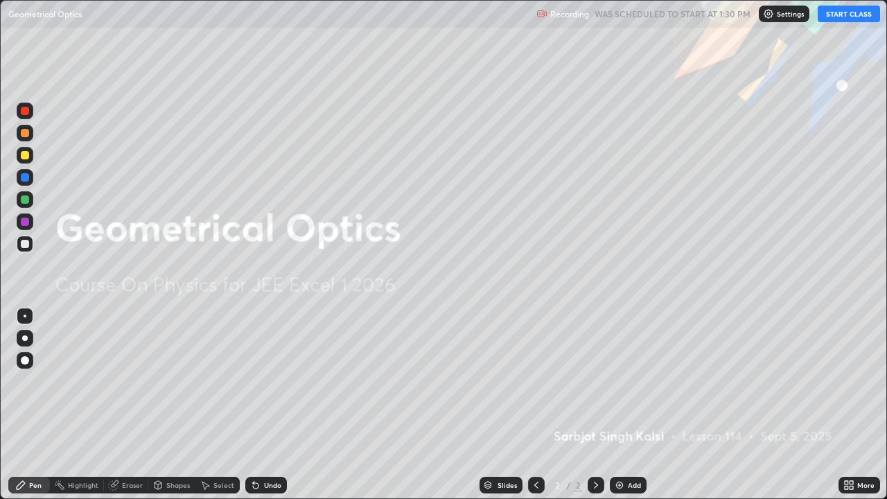
click at [842, 15] on button "START CLASS" at bounding box center [849, 14] width 62 height 17
click at [623, 405] on div "Add" at bounding box center [628, 485] width 37 height 17
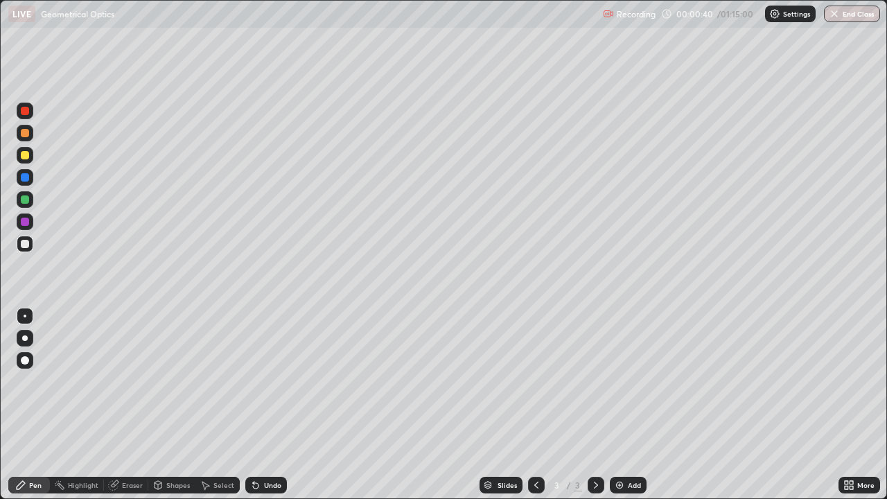
click at [25, 157] on div at bounding box center [25, 155] width 8 height 8
click at [131, 405] on div "Eraser" at bounding box center [132, 485] width 21 height 7
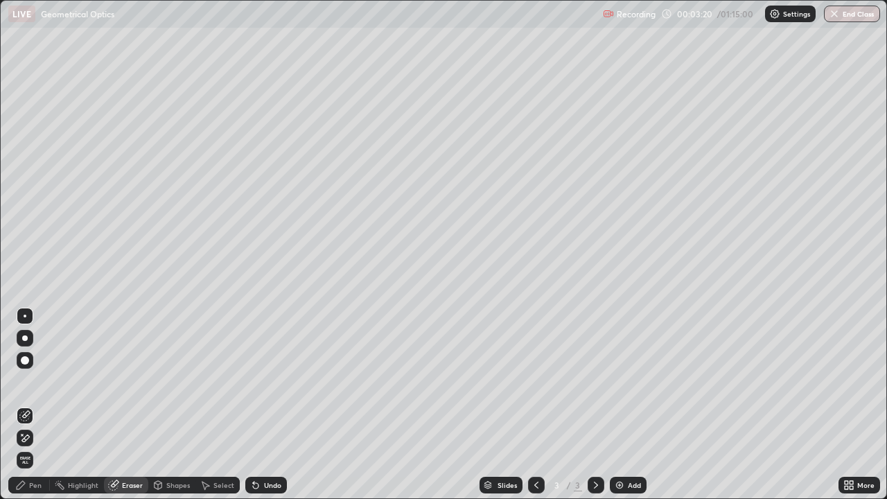
click at [41, 405] on div "Pen" at bounding box center [35, 485] width 12 height 7
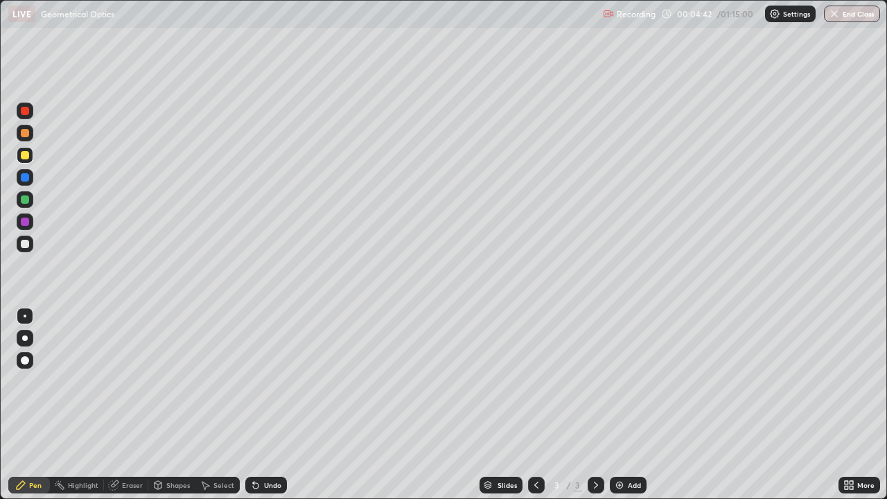
click at [30, 224] on div at bounding box center [25, 221] width 17 height 17
click at [30, 244] on div at bounding box center [25, 244] width 17 height 17
click at [615, 405] on img at bounding box center [619, 485] width 11 height 11
click at [28, 243] on div at bounding box center [25, 244] width 8 height 8
click at [120, 405] on div "Eraser" at bounding box center [126, 485] width 44 height 17
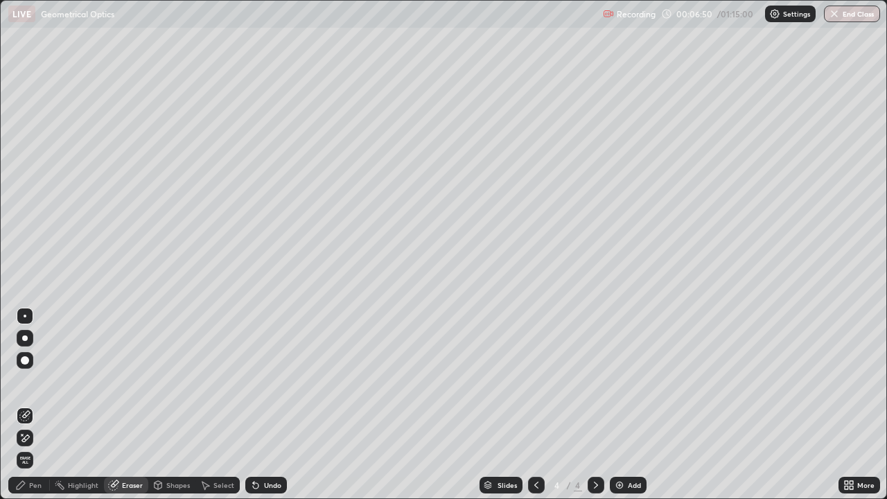
click at [19, 405] on icon at bounding box center [21, 485] width 8 height 8
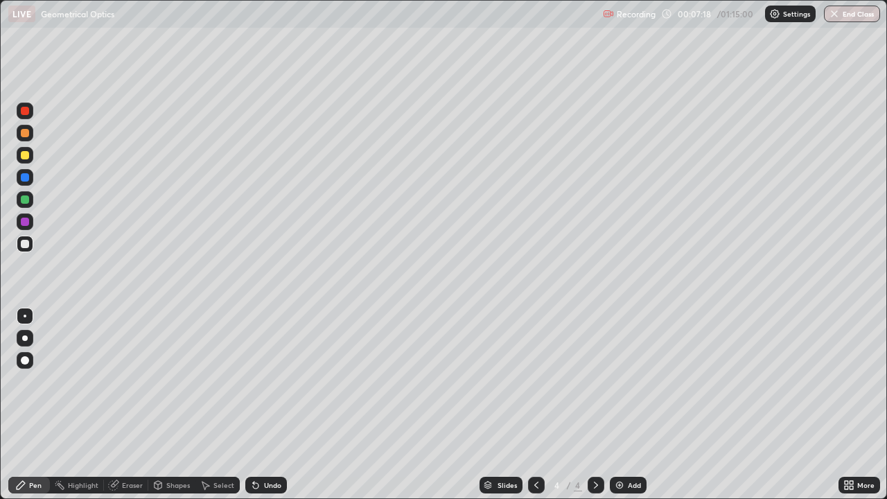
click at [529, 405] on div at bounding box center [536, 485] width 17 height 17
click at [593, 405] on icon at bounding box center [595, 485] width 11 height 11
click at [531, 405] on icon at bounding box center [536, 485] width 11 height 11
click at [588, 405] on div at bounding box center [596, 485] width 17 height 17
click at [532, 405] on div at bounding box center [536, 485] width 17 height 17
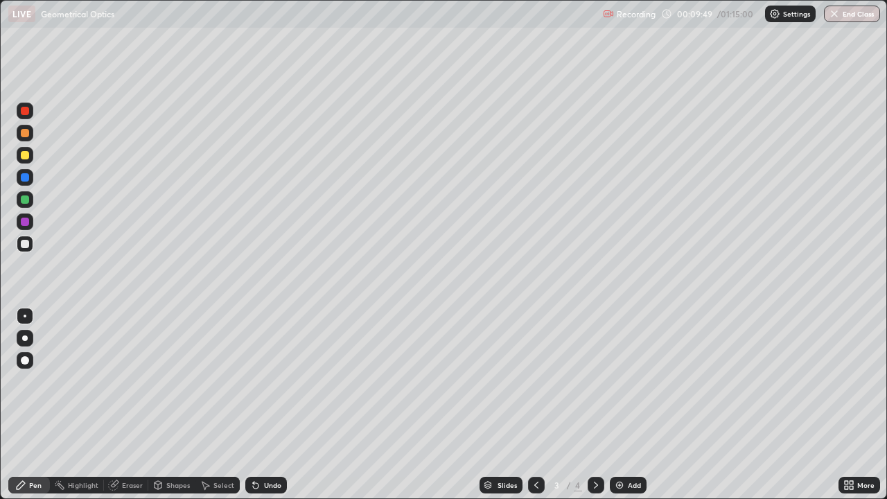
click at [632, 405] on div "Add" at bounding box center [634, 485] width 13 height 7
click at [30, 157] on div at bounding box center [25, 155] width 17 height 17
click at [26, 200] on div at bounding box center [25, 199] width 8 height 8
click at [30, 250] on div at bounding box center [25, 244] width 17 height 17
click at [24, 244] on div at bounding box center [25, 244] width 8 height 8
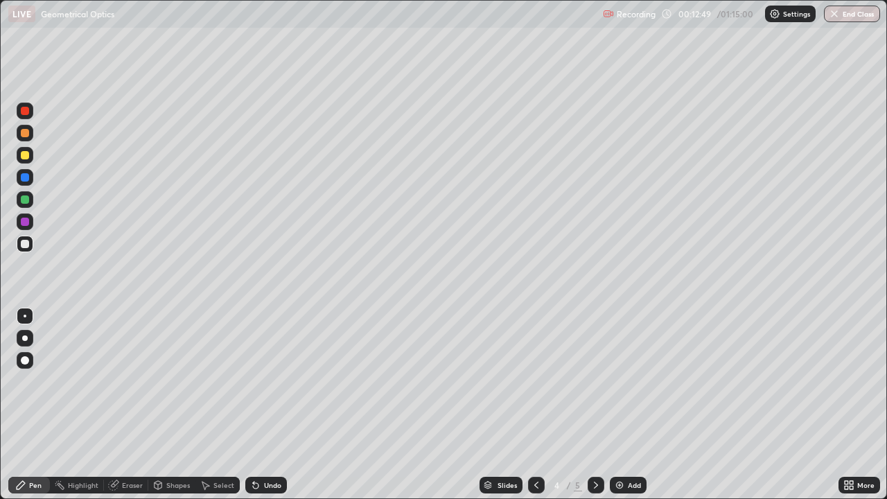
click at [21, 245] on div at bounding box center [25, 244] width 8 height 8
click at [256, 405] on div "Undo" at bounding box center [266, 485] width 42 height 17
click at [265, 405] on div "Undo" at bounding box center [266, 485] width 42 height 17
click at [121, 405] on div "Eraser" at bounding box center [126, 485] width 44 height 17
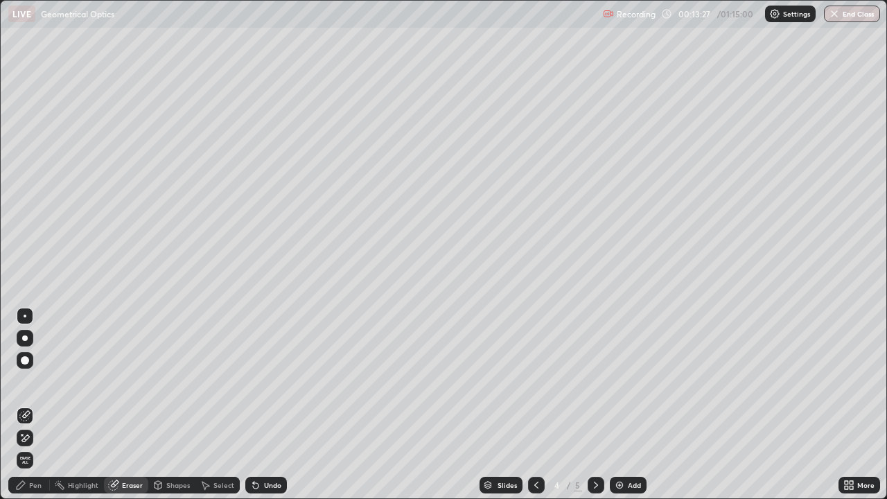
click at [28, 405] on icon at bounding box center [24, 438] width 11 height 12
click at [39, 405] on div "Pen" at bounding box center [29, 485] width 42 height 17
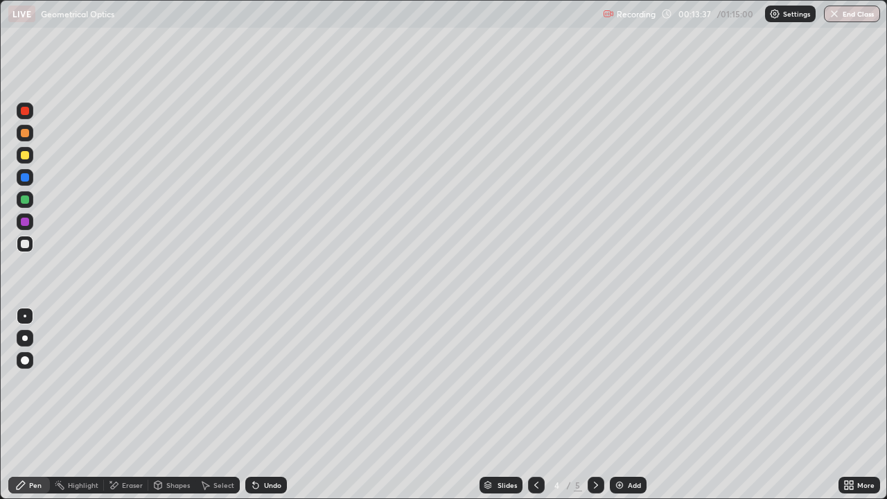
click at [18, 153] on div at bounding box center [25, 155] width 17 height 17
click at [618, 405] on div "Add" at bounding box center [628, 485] width 37 height 17
click at [33, 245] on div at bounding box center [25, 244] width 17 height 17
click at [264, 405] on div "Undo" at bounding box center [272, 485] width 17 height 7
click at [27, 152] on div at bounding box center [25, 155] width 8 height 8
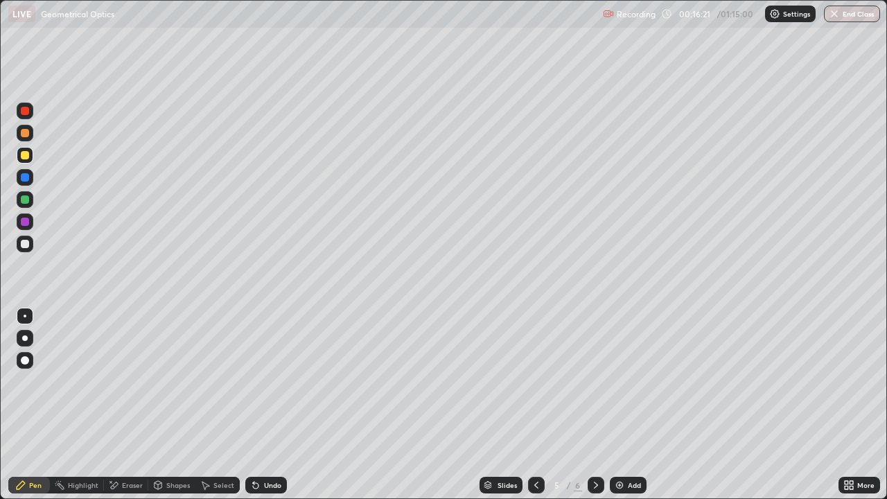
click at [26, 240] on div at bounding box center [25, 244] width 8 height 8
click at [25, 156] on div at bounding box center [25, 155] width 8 height 8
click at [633, 405] on div "Add" at bounding box center [634, 485] width 13 height 7
click at [139, 405] on div "Eraser" at bounding box center [132, 485] width 21 height 7
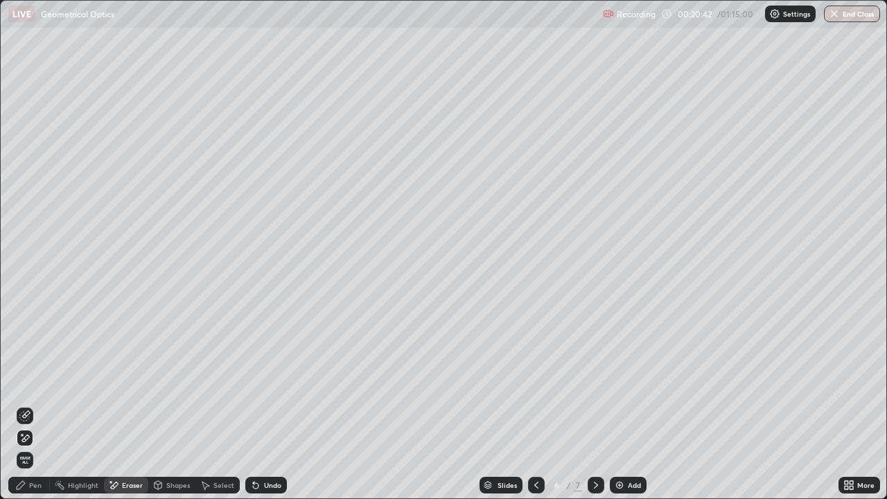
click at [36, 405] on div "Pen" at bounding box center [35, 485] width 12 height 7
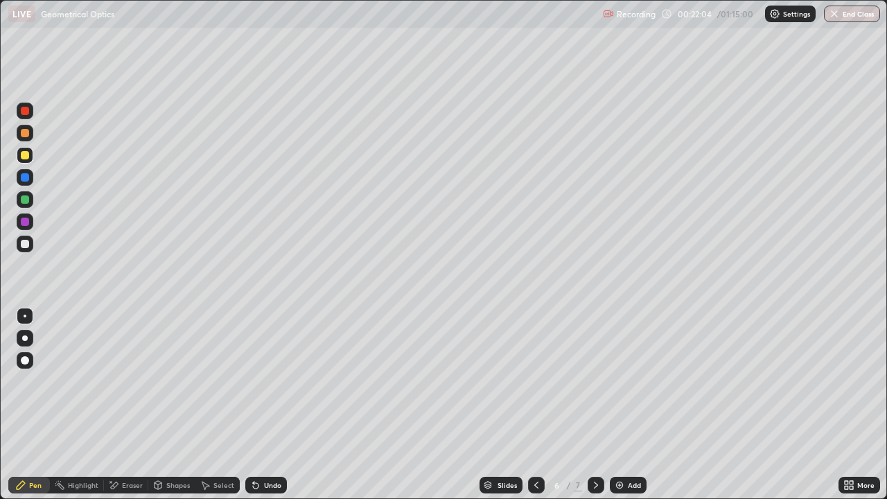
click at [280, 405] on div "Undo" at bounding box center [266, 485] width 42 height 17
click at [256, 405] on icon at bounding box center [255, 485] width 11 height 11
click at [261, 405] on div "Undo" at bounding box center [266, 485] width 42 height 17
click at [264, 405] on div "Undo" at bounding box center [272, 485] width 17 height 7
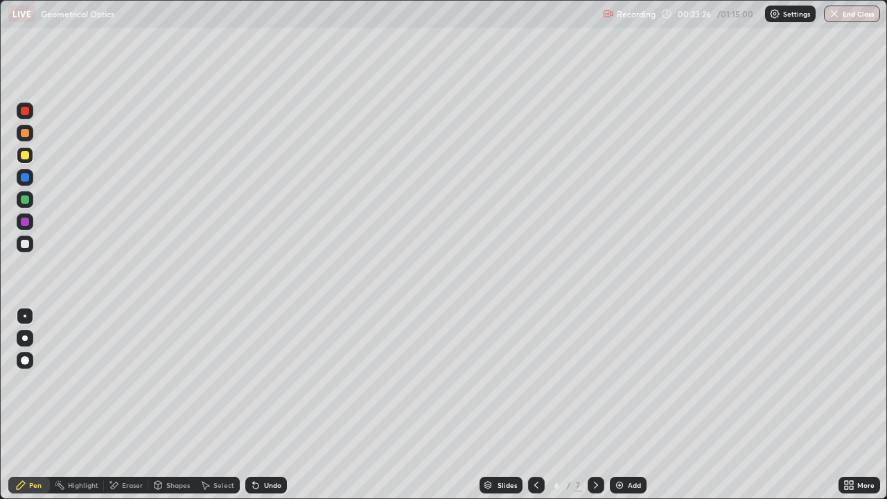
click at [265, 405] on div "Undo" at bounding box center [272, 485] width 17 height 7
click at [267, 405] on div "Undo" at bounding box center [266, 485] width 42 height 17
click at [265, 405] on div "Undo" at bounding box center [272, 485] width 17 height 7
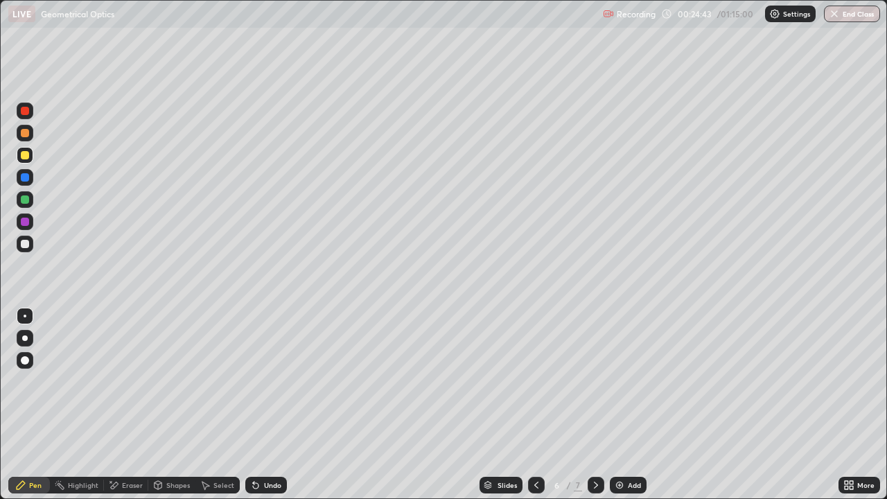
click at [33, 247] on div at bounding box center [25, 244] width 17 height 17
click at [595, 405] on icon at bounding box center [595, 485] width 11 height 11
click at [533, 405] on icon at bounding box center [536, 485] width 11 height 11
click at [595, 405] on icon at bounding box center [595, 485] width 11 height 11
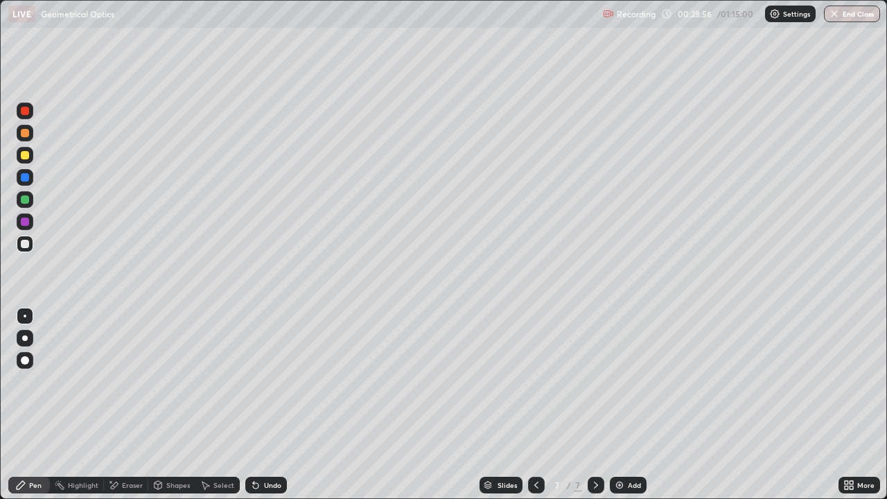
click at [631, 405] on div "Add" at bounding box center [634, 485] width 13 height 7
click at [30, 157] on div at bounding box center [25, 155] width 17 height 17
click at [21, 247] on div at bounding box center [25, 244] width 17 height 17
click at [25, 202] on div at bounding box center [25, 199] width 8 height 8
click at [622, 405] on img at bounding box center [619, 485] width 11 height 11
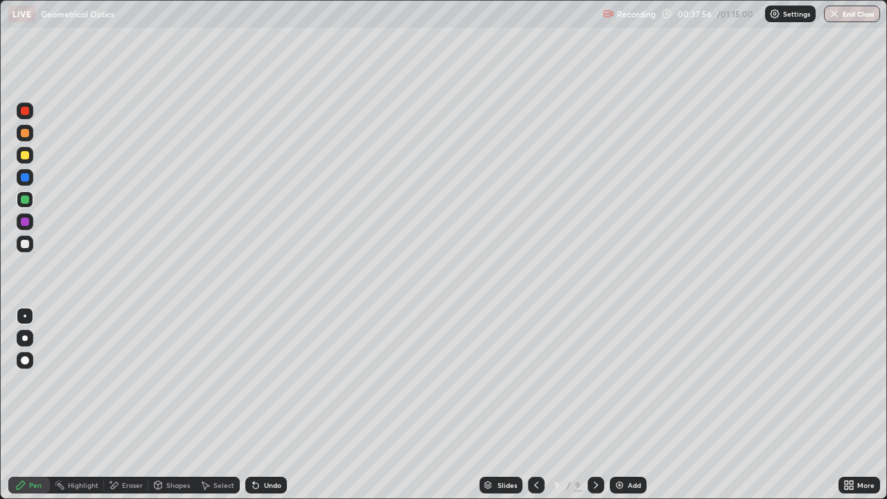
click at [26, 244] on div at bounding box center [25, 244] width 8 height 8
click at [24, 134] on div at bounding box center [25, 133] width 8 height 8
click at [280, 405] on div "Undo" at bounding box center [266, 485] width 42 height 17
click at [24, 243] on div at bounding box center [25, 244] width 8 height 8
click at [619, 405] on img at bounding box center [619, 485] width 11 height 11
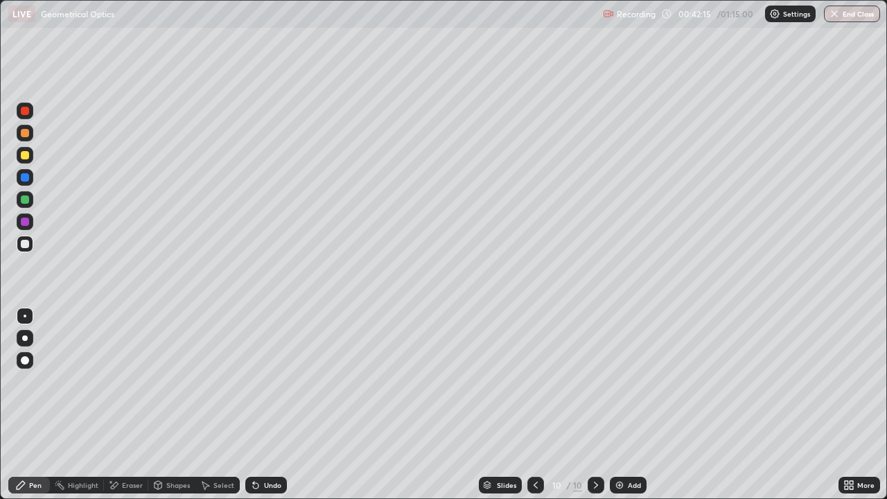
click at [32, 244] on div at bounding box center [25, 244] width 17 height 17
click at [541, 405] on div at bounding box center [535, 485] width 17 height 17
click at [599, 405] on div at bounding box center [596, 485] width 17 height 28
click at [25, 157] on div at bounding box center [25, 155] width 8 height 8
click at [26, 237] on div at bounding box center [25, 244] width 17 height 17
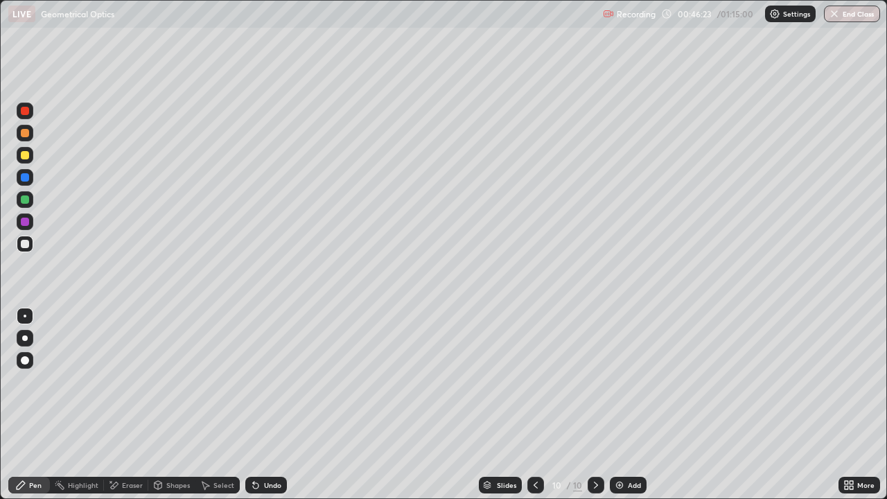
click at [33, 152] on div at bounding box center [25, 155] width 17 height 17
click at [26, 243] on div at bounding box center [25, 244] width 8 height 8
click at [629, 405] on div "Add" at bounding box center [634, 485] width 13 height 7
click at [26, 249] on div at bounding box center [25, 244] width 17 height 17
click at [26, 155] on div at bounding box center [25, 155] width 8 height 8
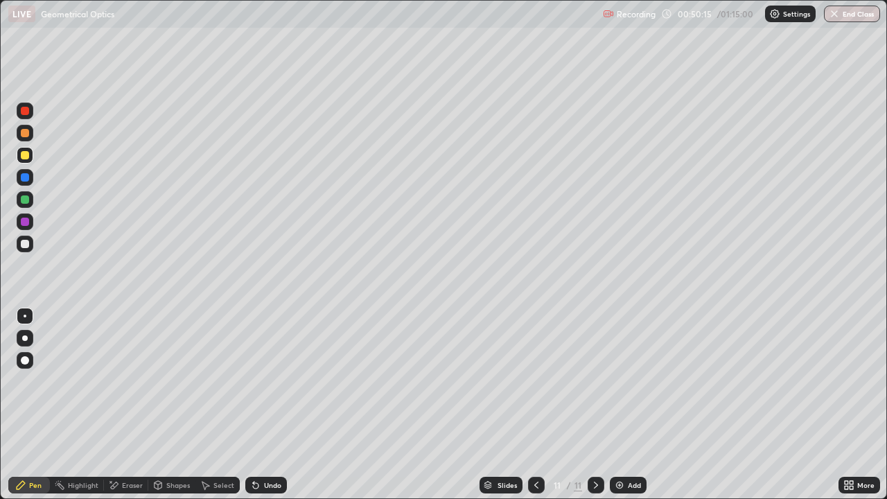
click at [21, 244] on div at bounding box center [25, 244] width 8 height 8
click at [28, 197] on div at bounding box center [25, 199] width 8 height 8
click at [25, 157] on div at bounding box center [25, 155] width 8 height 8
click at [270, 405] on div "Undo" at bounding box center [266, 485] width 42 height 17
click at [266, 405] on div "Undo" at bounding box center [272, 485] width 17 height 7
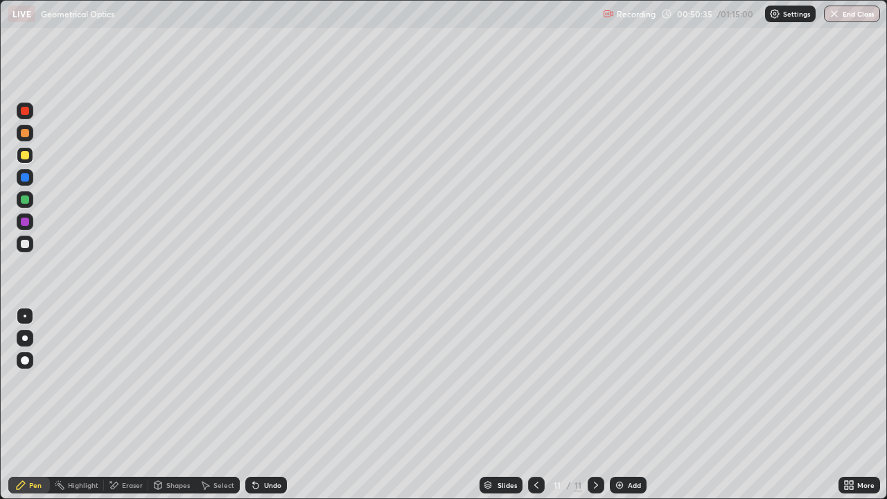
click at [25, 175] on div at bounding box center [25, 177] width 8 height 8
click at [27, 159] on div at bounding box center [25, 155] width 8 height 8
click at [24, 243] on div at bounding box center [25, 244] width 8 height 8
click at [115, 405] on icon at bounding box center [113, 486] width 11 height 12
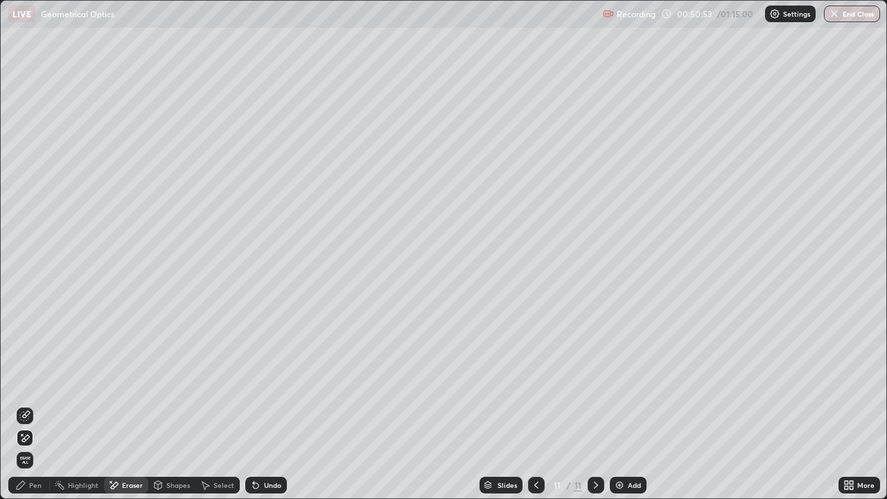
click at [258, 405] on icon at bounding box center [255, 485] width 11 height 11
click at [28, 405] on div "Pen" at bounding box center [29, 485] width 42 height 17
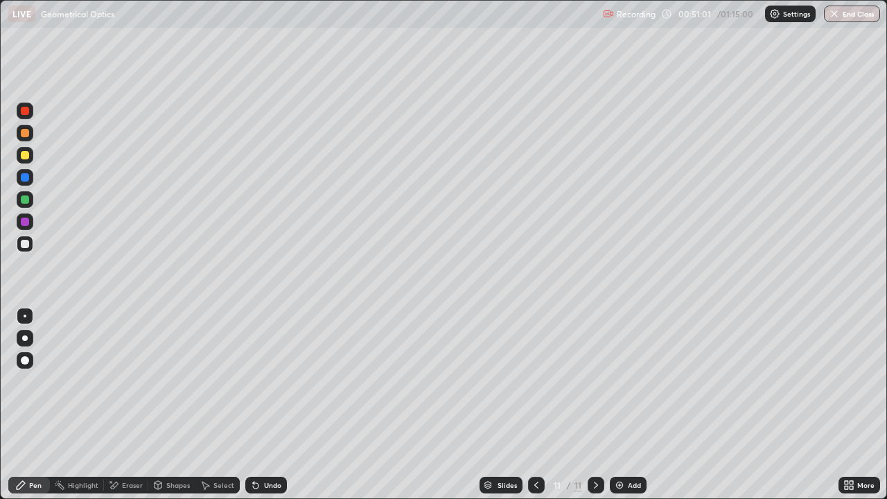
click at [24, 134] on div at bounding box center [25, 133] width 8 height 8
click at [26, 244] on div at bounding box center [25, 244] width 8 height 8
click at [275, 405] on div "Undo" at bounding box center [266, 485] width 42 height 17
click at [272, 405] on div "Undo" at bounding box center [266, 485] width 42 height 17
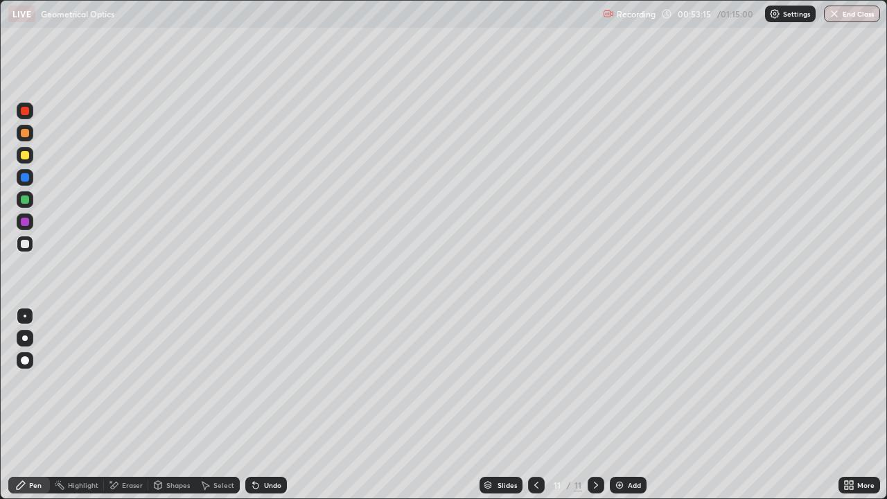
click at [265, 405] on div "Undo" at bounding box center [266, 485] width 42 height 17
click at [127, 405] on div "Eraser" at bounding box center [126, 485] width 44 height 17
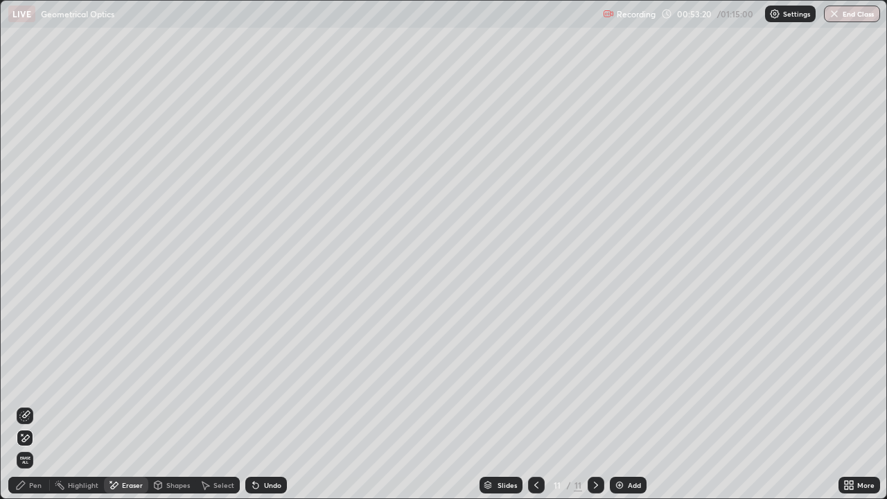
click at [27, 405] on icon at bounding box center [24, 415] width 11 height 11
click at [42, 405] on div "Pen" at bounding box center [29, 485] width 42 height 17
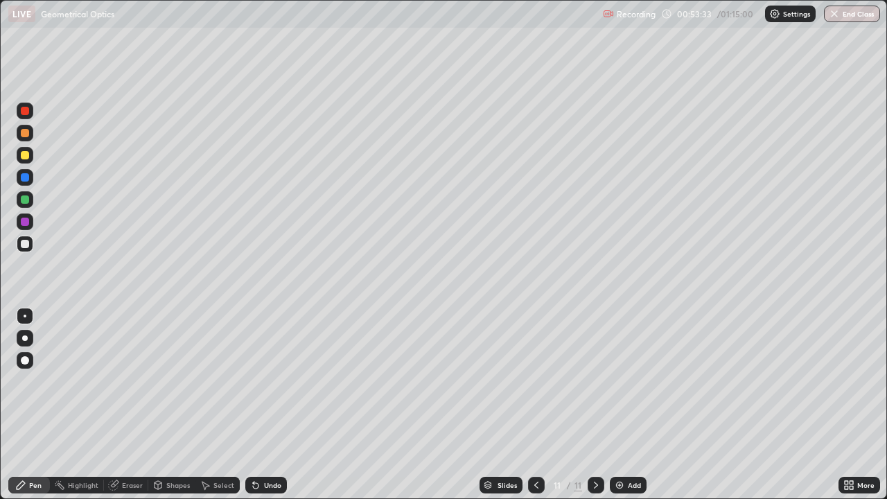
click at [26, 155] on div at bounding box center [25, 155] width 8 height 8
click at [31, 201] on div at bounding box center [25, 199] width 17 height 17
click at [266, 405] on div "Undo" at bounding box center [272, 485] width 17 height 7
click at [28, 155] on div at bounding box center [25, 155] width 8 height 8
click at [257, 405] on icon at bounding box center [255, 485] width 11 height 11
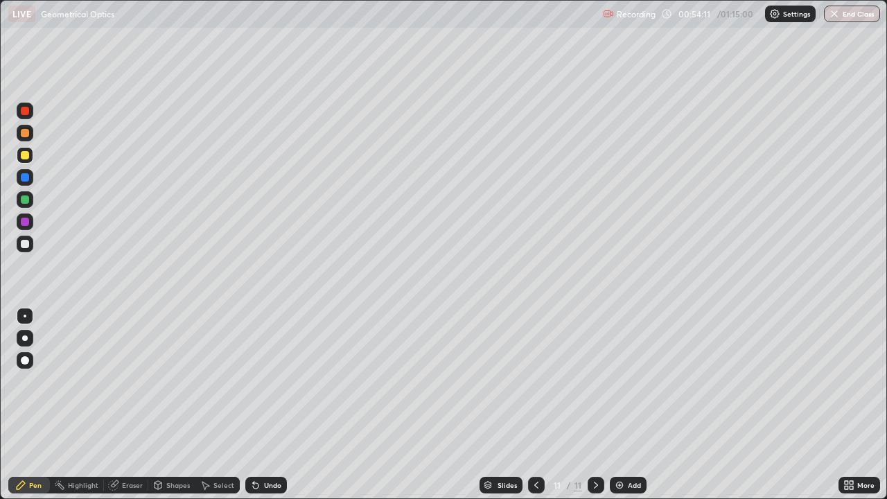
click at [261, 405] on div "Undo" at bounding box center [266, 485] width 42 height 17
click at [629, 405] on div "Add" at bounding box center [628, 485] width 37 height 17
click at [26, 244] on div at bounding box center [25, 244] width 8 height 8
click at [265, 405] on div "Undo" at bounding box center [266, 485] width 42 height 17
click at [22, 154] on div at bounding box center [25, 155] width 8 height 8
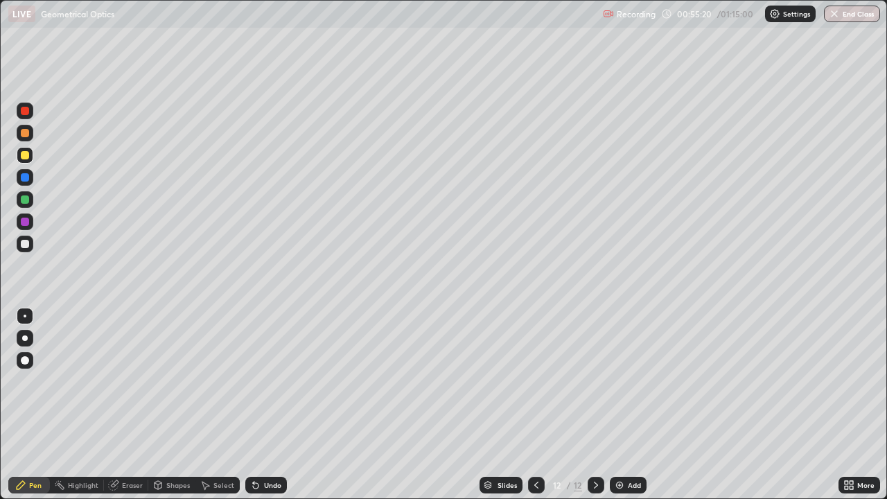
click at [24, 244] on div at bounding box center [25, 244] width 8 height 8
click at [285, 405] on div "Undo" at bounding box center [266, 485] width 42 height 17
click at [293, 405] on div "Slides 12 / 12 Add" at bounding box center [563, 485] width 552 height 28
click at [256, 405] on icon at bounding box center [256, 486] width 6 height 6
click at [267, 405] on div "Undo" at bounding box center [266, 485] width 42 height 17
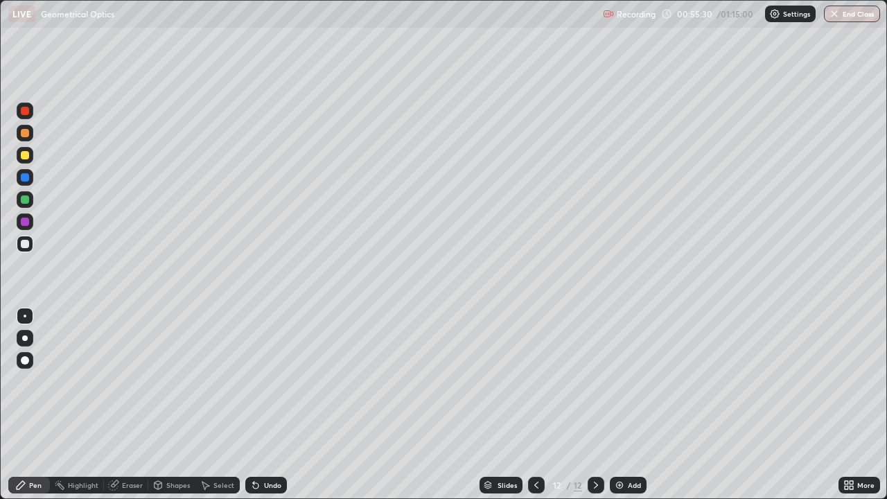
click at [265, 405] on div "Undo" at bounding box center [272, 485] width 17 height 7
click at [26, 155] on div at bounding box center [25, 155] width 8 height 8
click at [24, 249] on div at bounding box center [25, 244] width 17 height 17
click at [24, 160] on div at bounding box center [25, 155] width 17 height 17
click at [28, 197] on div at bounding box center [25, 199] width 8 height 8
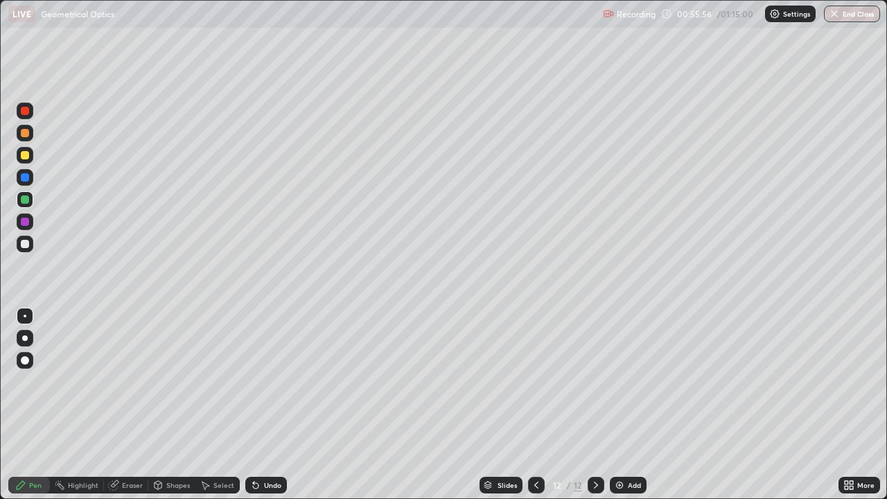
click at [21, 250] on div at bounding box center [25, 244] width 17 height 17
click at [32, 405] on div "Pen" at bounding box center [29, 485] width 42 height 17
click at [267, 405] on div "Undo" at bounding box center [272, 485] width 17 height 7
click at [266, 405] on div "Undo" at bounding box center [272, 485] width 17 height 7
click at [265, 405] on div "Undo" at bounding box center [272, 485] width 17 height 7
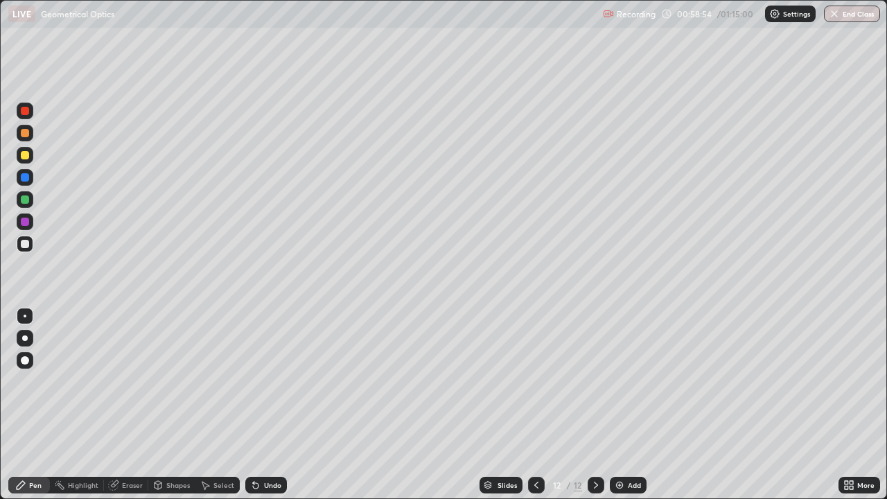
click at [118, 405] on div "Eraser" at bounding box center [126, 485] width 44 height 17
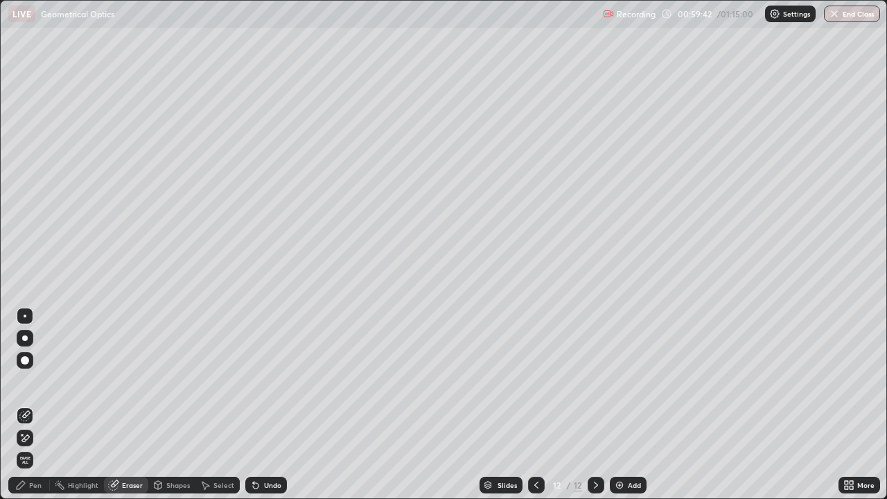
click at [37, 405] on div "Pen" at bounding box center [35, 485] width 12 height 7
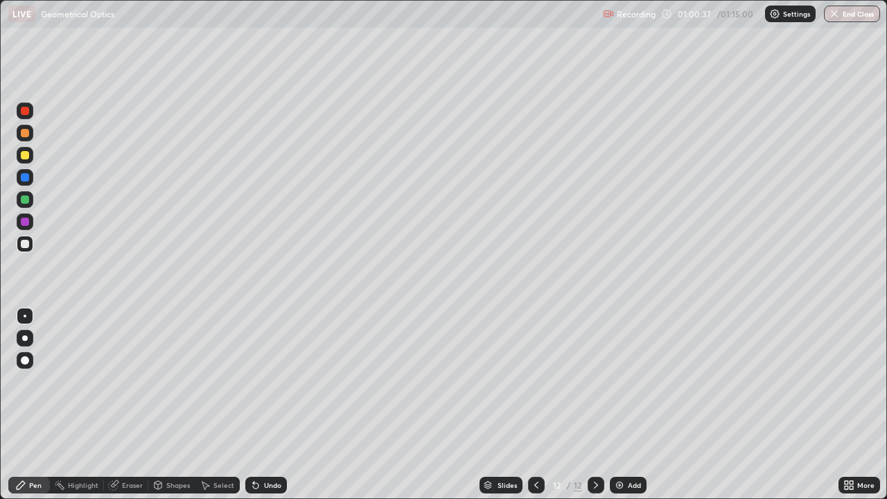
click at [25, 156] on div at bounding box center [25, 155] width 8 height 8
click at [25, 245] on div at bounding box center [25, 244] width 8 height 8
click at [137, 405] on div "Eraser" at bounding box center [126, 485] width 44 height 17
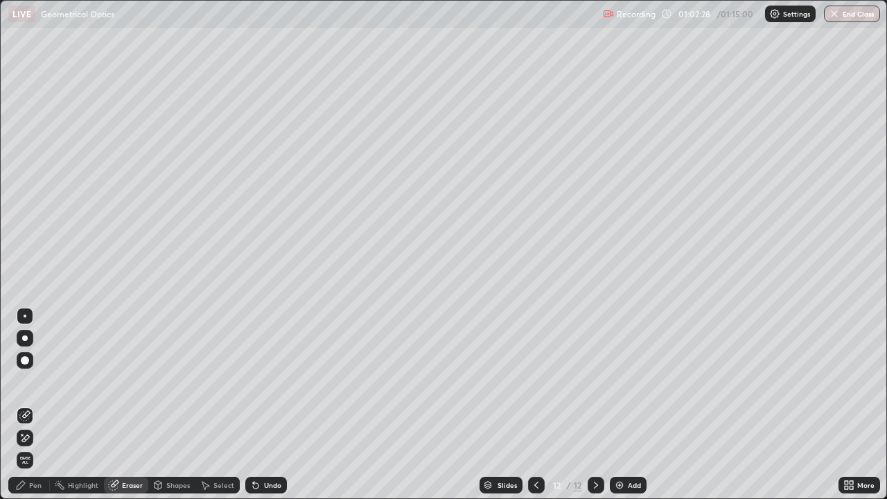
click at [32, 405] on div "Pen" at bounding box center [29, 485] width 42 height 17
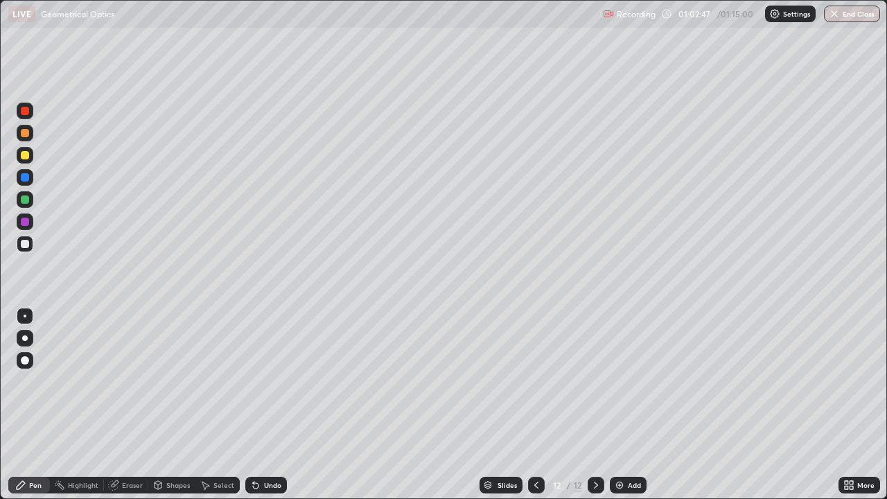
click at [28, 130] on div at bounding box center [25, 133] width 8 height 8
click at [26, 155] on div at bounding box center [25, 155] width 8 height 8
click at [131, 405] on div "Eraser" at bounding box center [132, 485] width 21 height 7
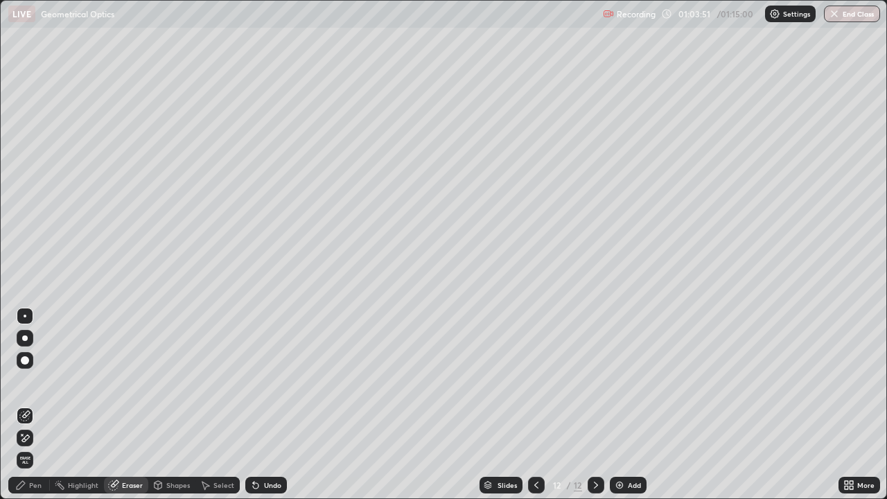
click at [29, 405] on div "Pen" at bounding box center [29, 485] width 42 height 17
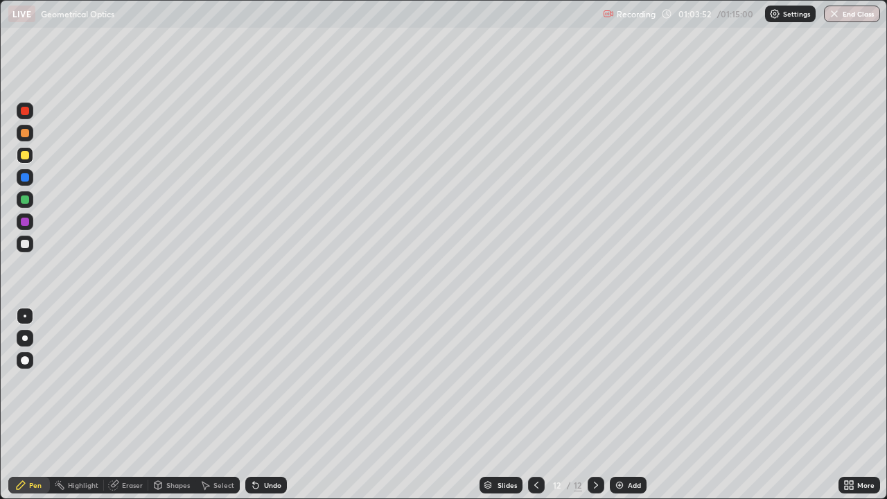
click at [24, 155] on div at bounding box center [25, 155] width 8 height 8
click at [845, 17] on button "End Class" at bounding box center [852, 14] width 56 height 17
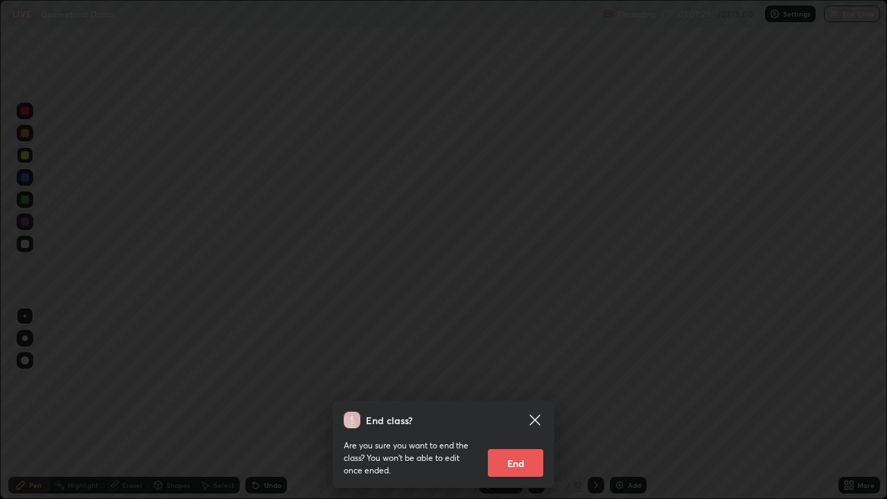
click at [527, 405] on button "End" at bounding box center [515, 463] width 55 height 28
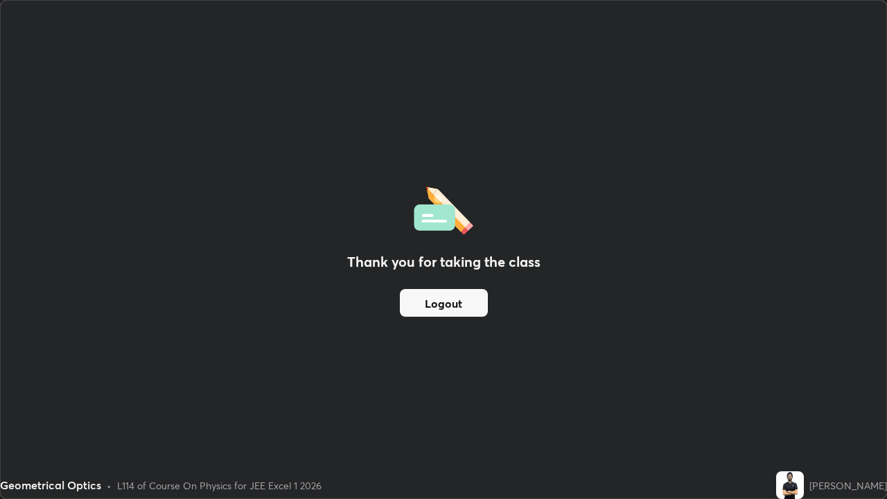
click at [462, 309] on button "Logout" at bounding box center [444, 303] width 88 height 28
click at [452, 302] on button "Logout" at bounding box center [444, 303] width 88 height 28
